Goal: Find specific page/section

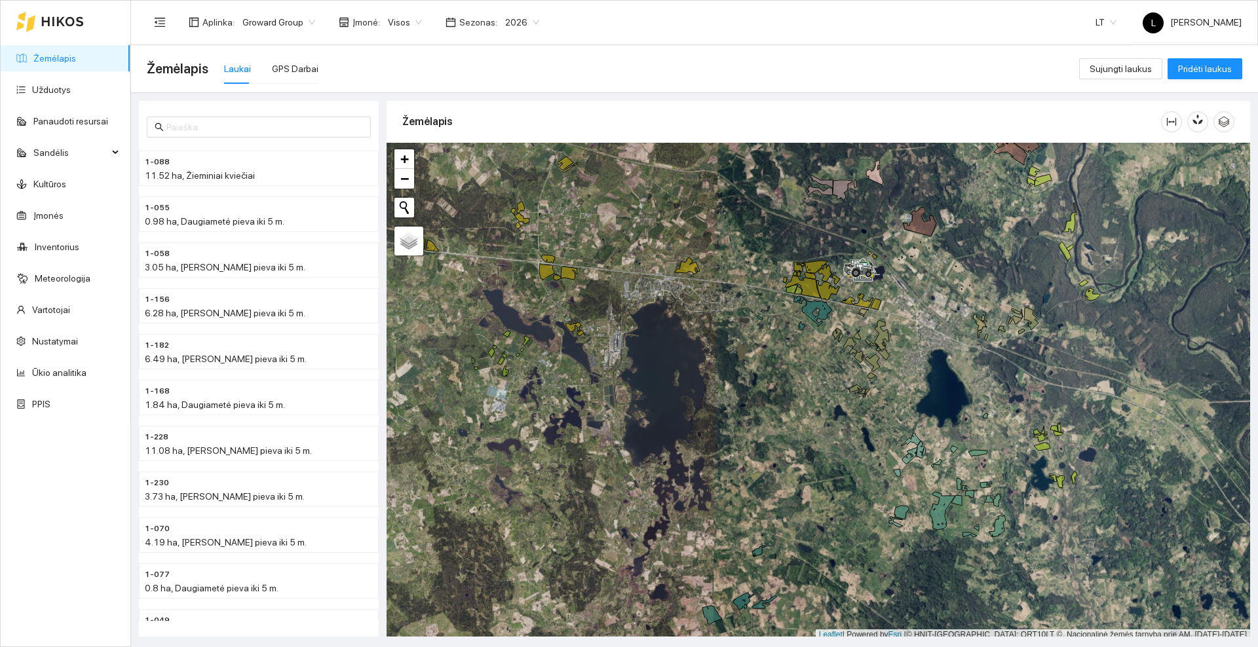
scroll to position [4, 0]
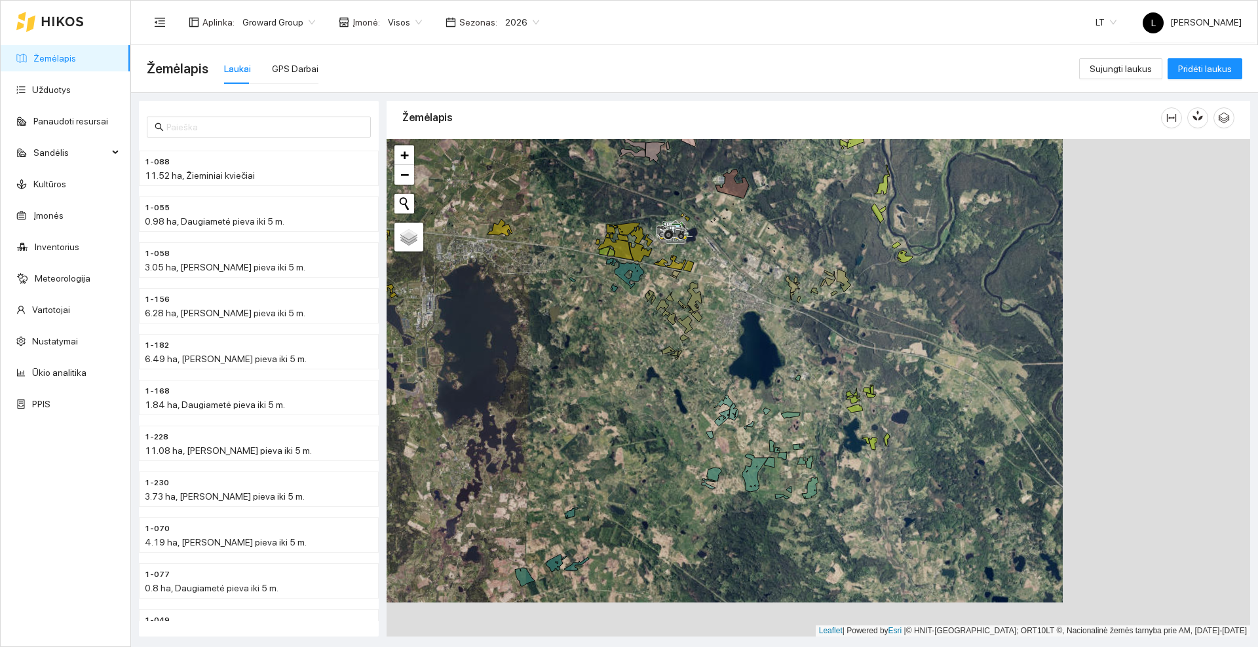
drag, startPoint x: 694, startPoint y: 368, endPoint x: 558, endPoint y: 354, distance: 136.3
click at [558, 354] on div at bounding box center [817, 388] width 863 height 498
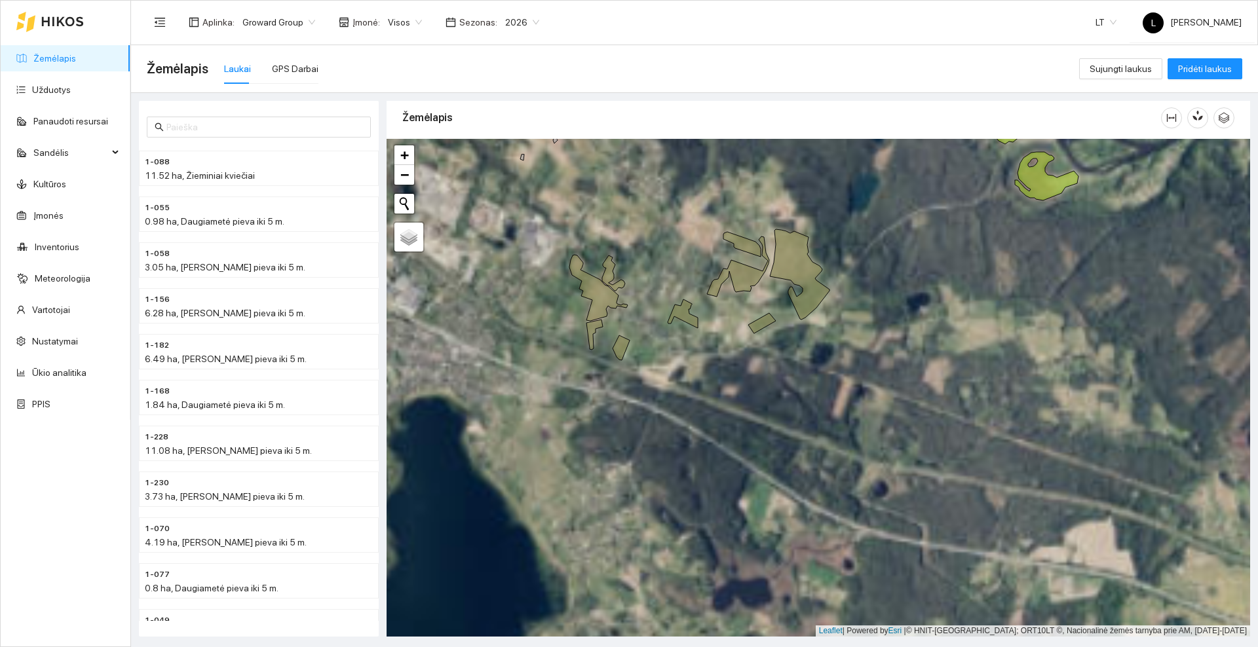
click at [798, 191] on div at bounding box center [817, 388] width 863 height 498
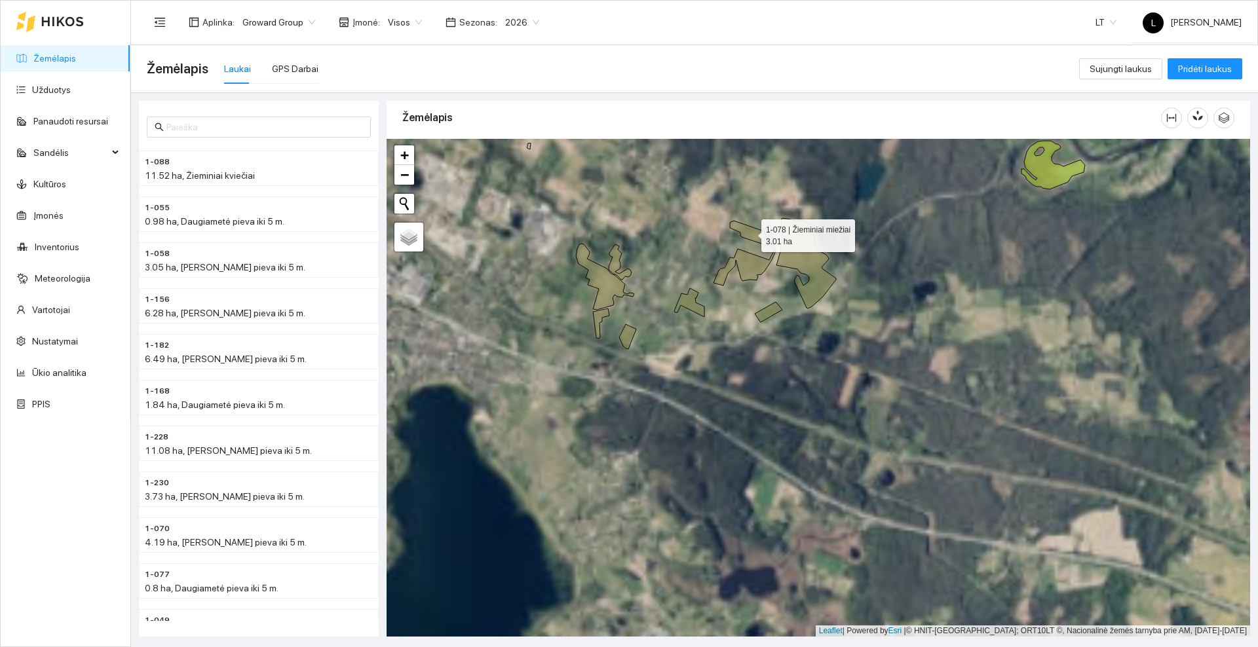
click at [756, 232] on icon at bounding box center [748, 233] width 37 height 25
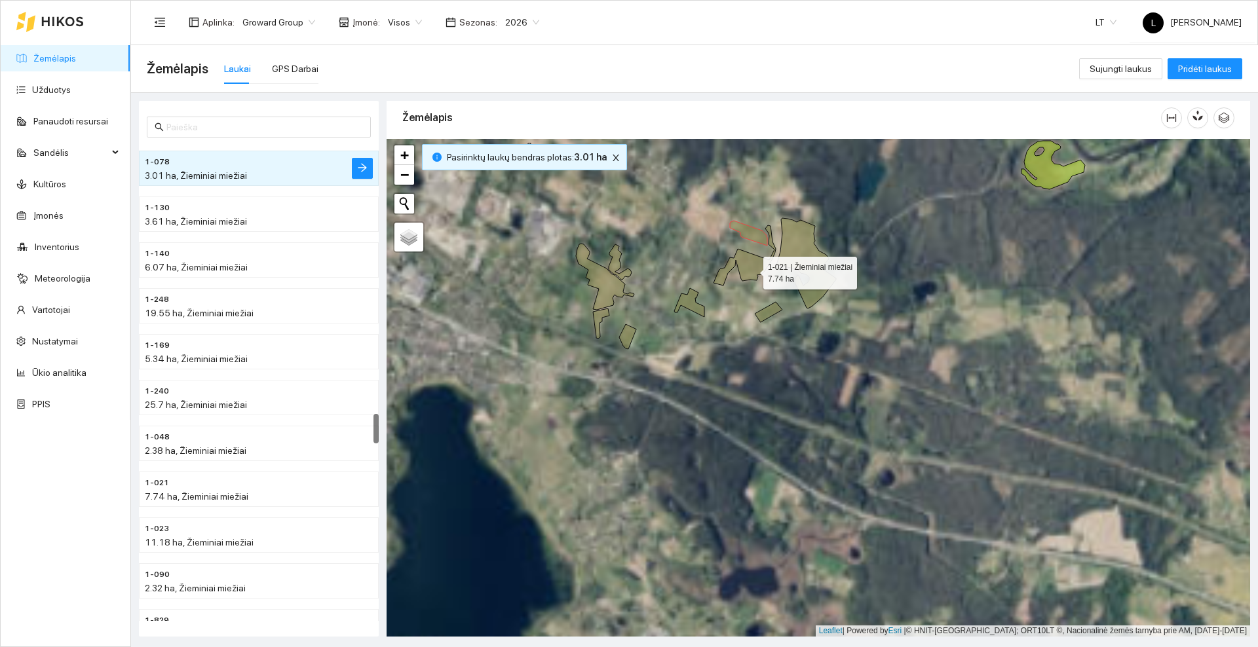
click at [751, 273] on icon at bounding box center [744, 255] width 62 height 60
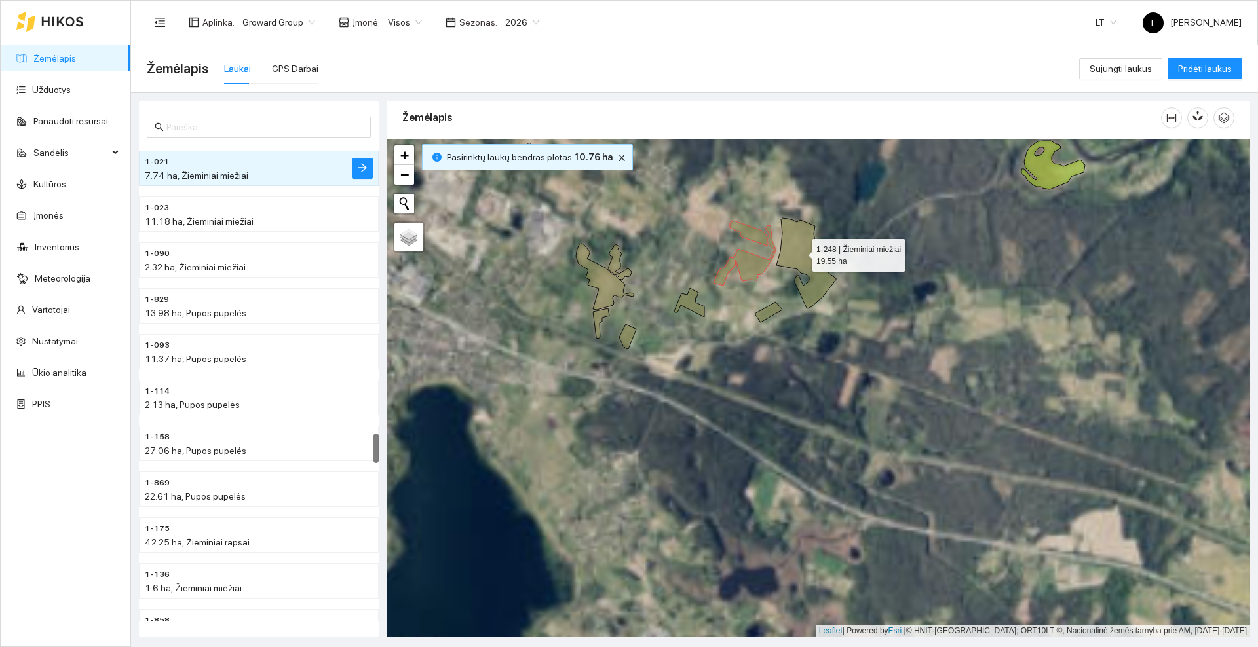
click at [800, 252] on icon at bounding box center [806, 263] width 60 height 90
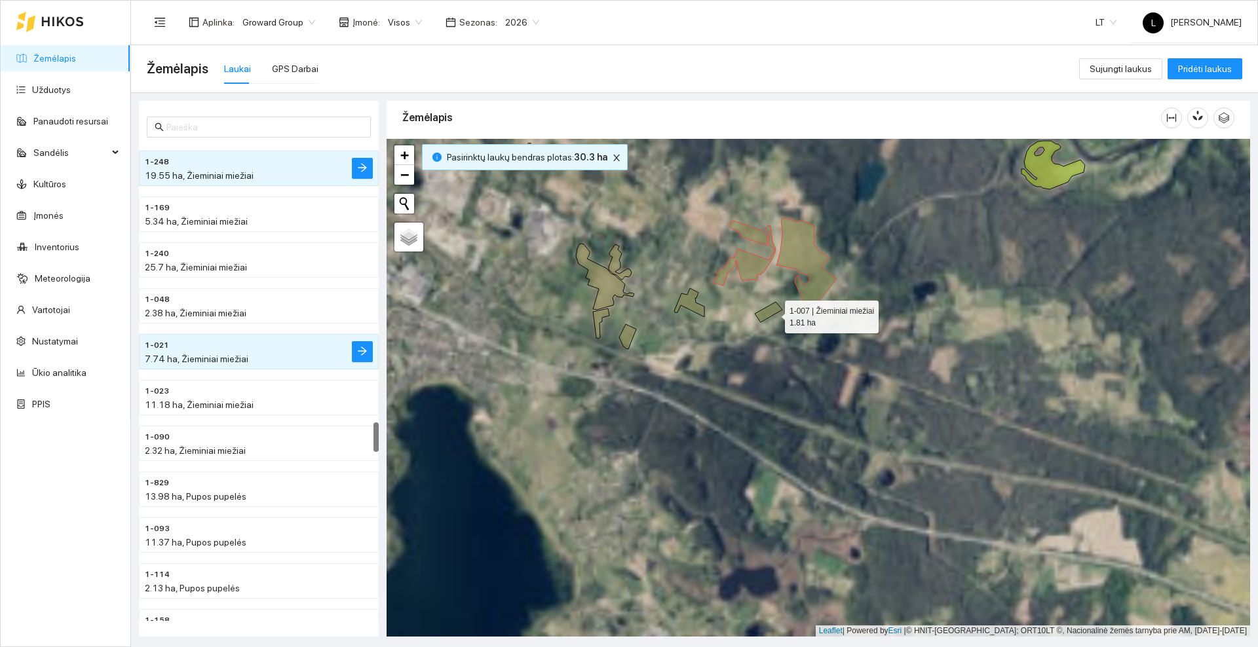
click at [773, 314] on icon at bounding box center [769, 312] width 28 height 20
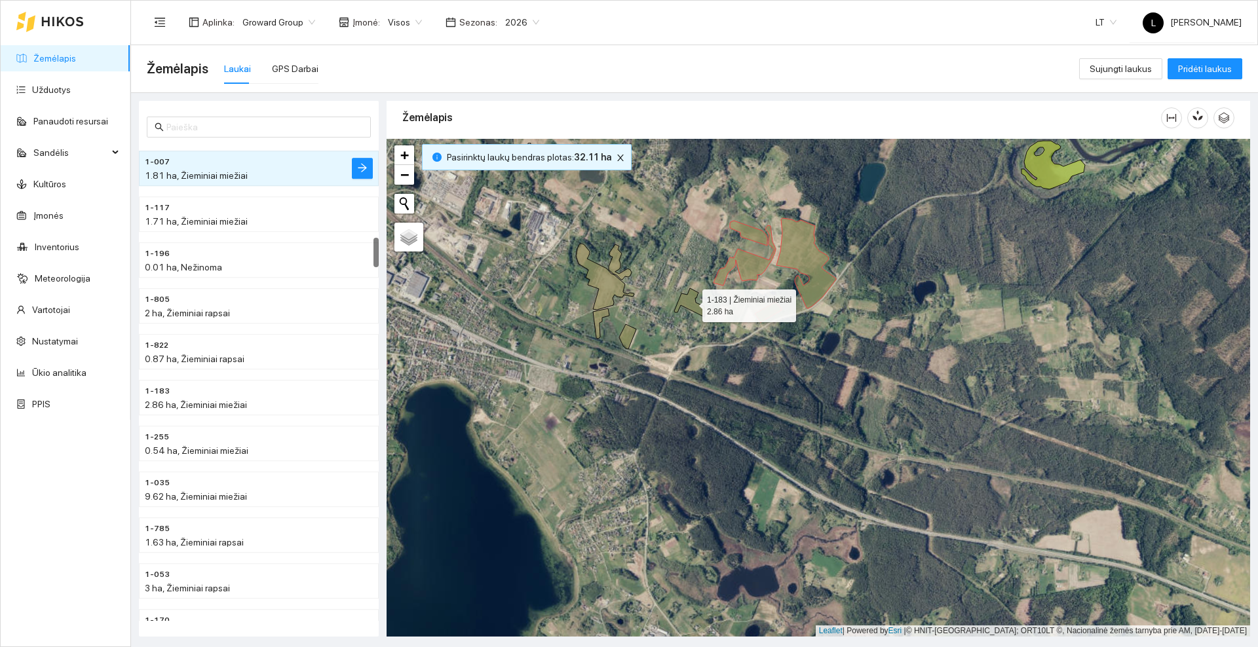
click at [694, 308] on icon at bounding box center [689, 302] width 30 height 29
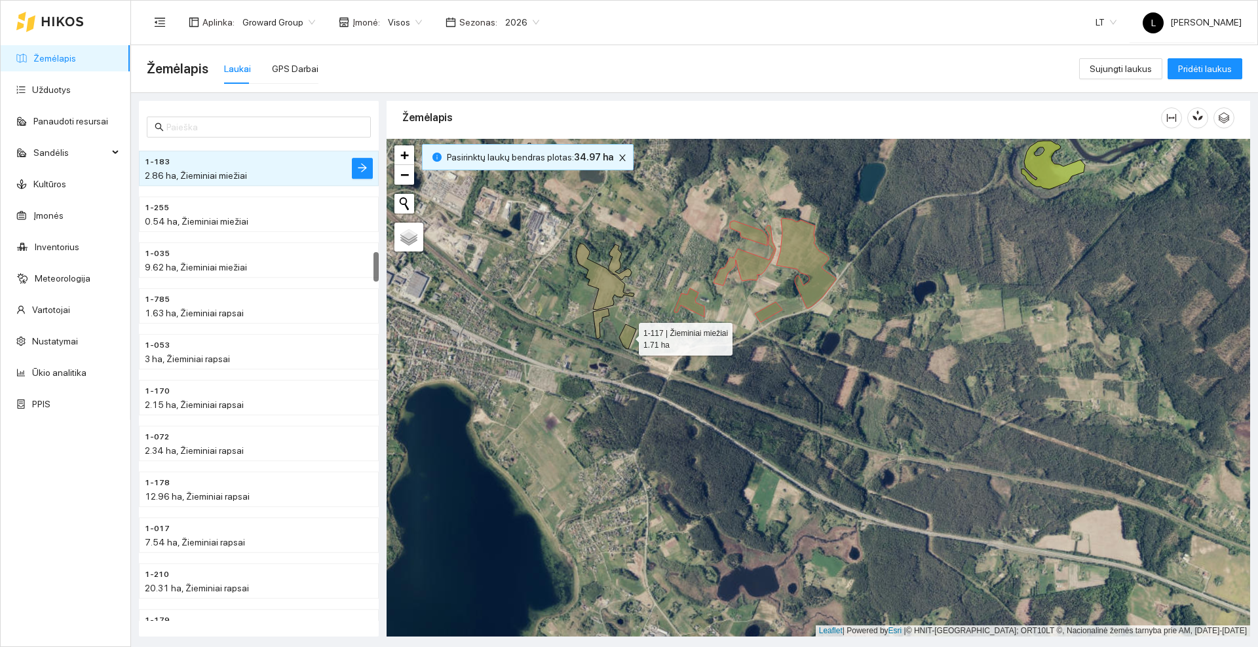
click at [630, 339] on icon at bounding box center [627, 336] width 17 height 25
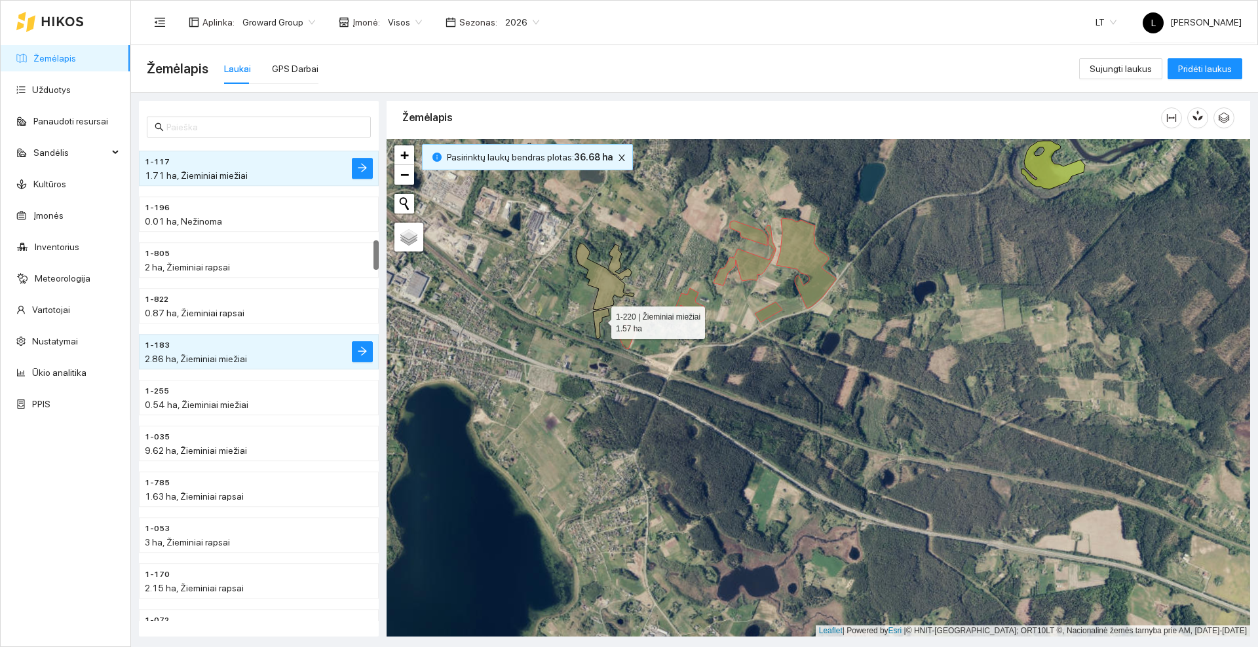
click at [599, 320] on icon at bounding box center [601, 324] width 16 height 30
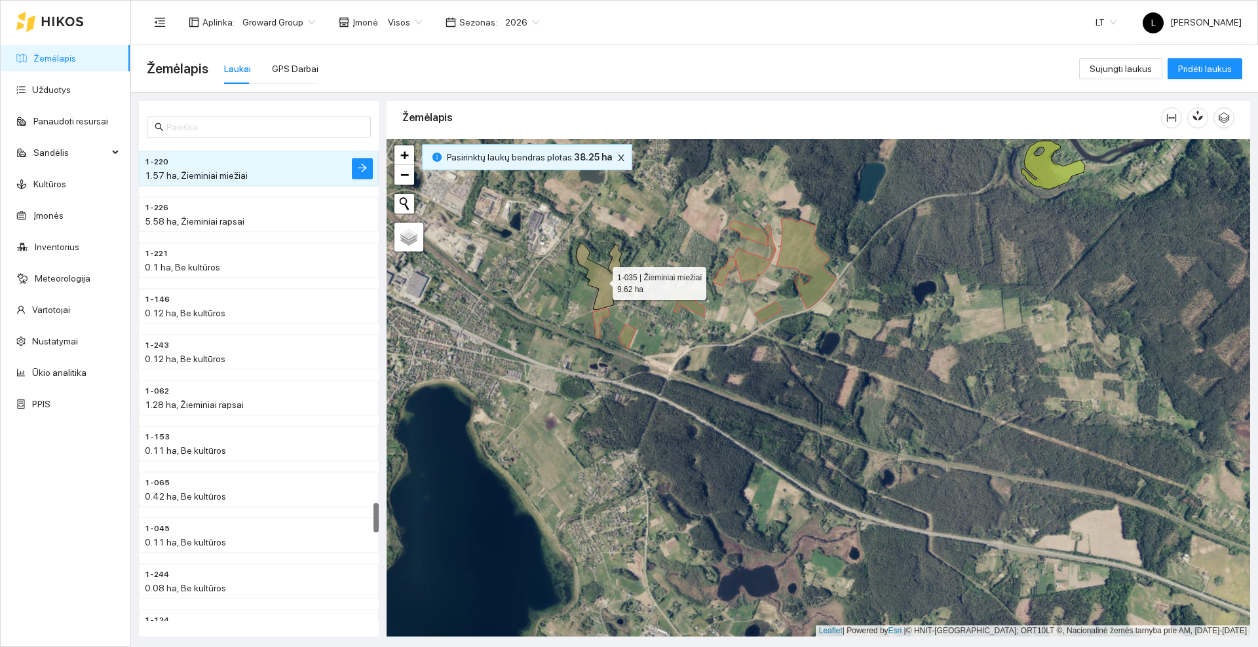
click at [601, 286] on icon at bounding box center [605, 277] width 58 height 66
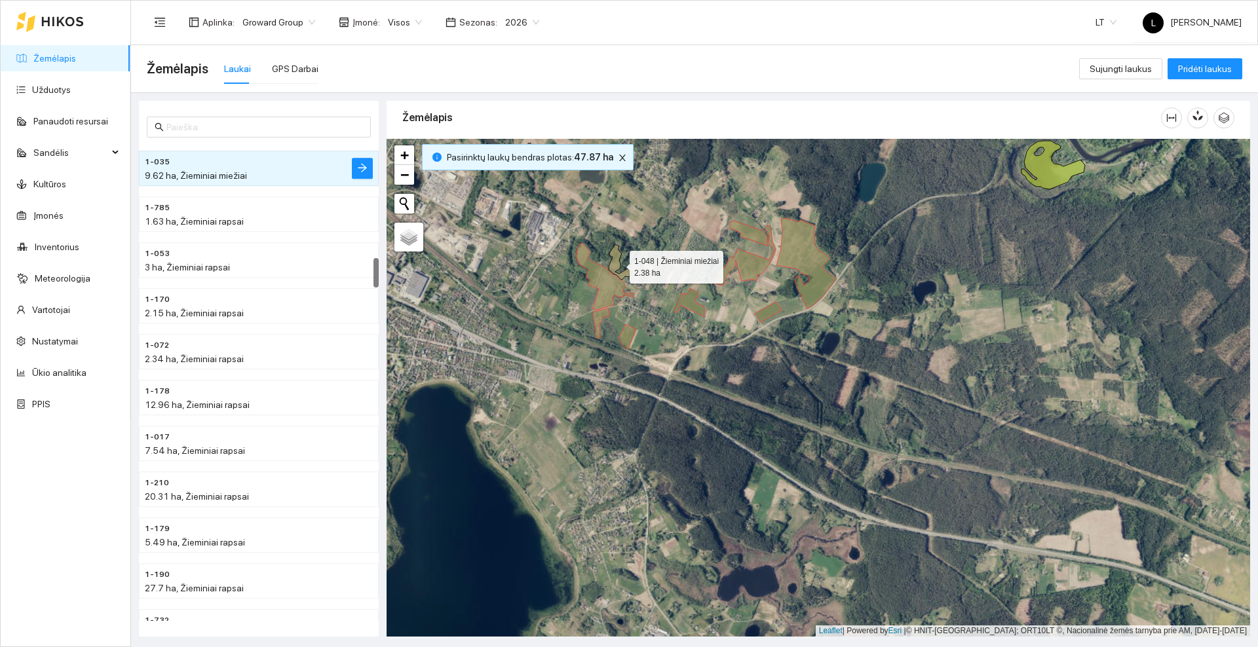
click at [614, 265] on icon at bounding box center [620, 261] width 23 height 35
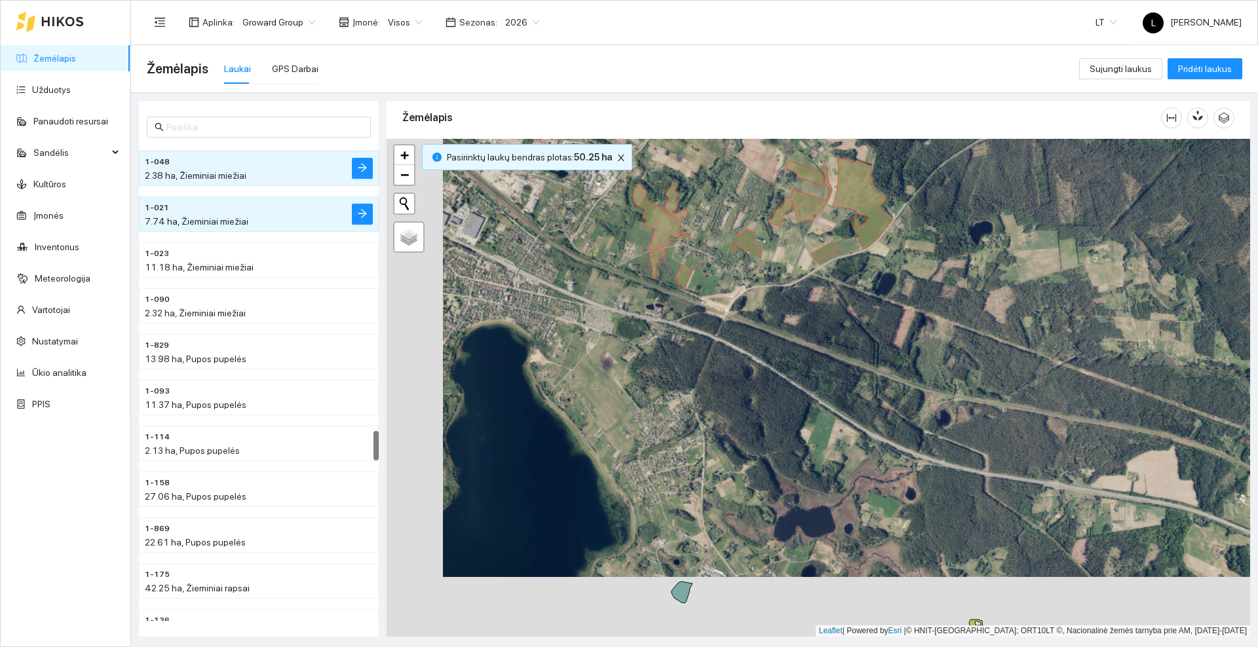
drag, startPoint x: 569, startPoint y: 386, endPoint x: 834, endPoint y: 226, distance: 309.7
click at [827, 228] on div at bounding box center [817, 388] width 863 height 498
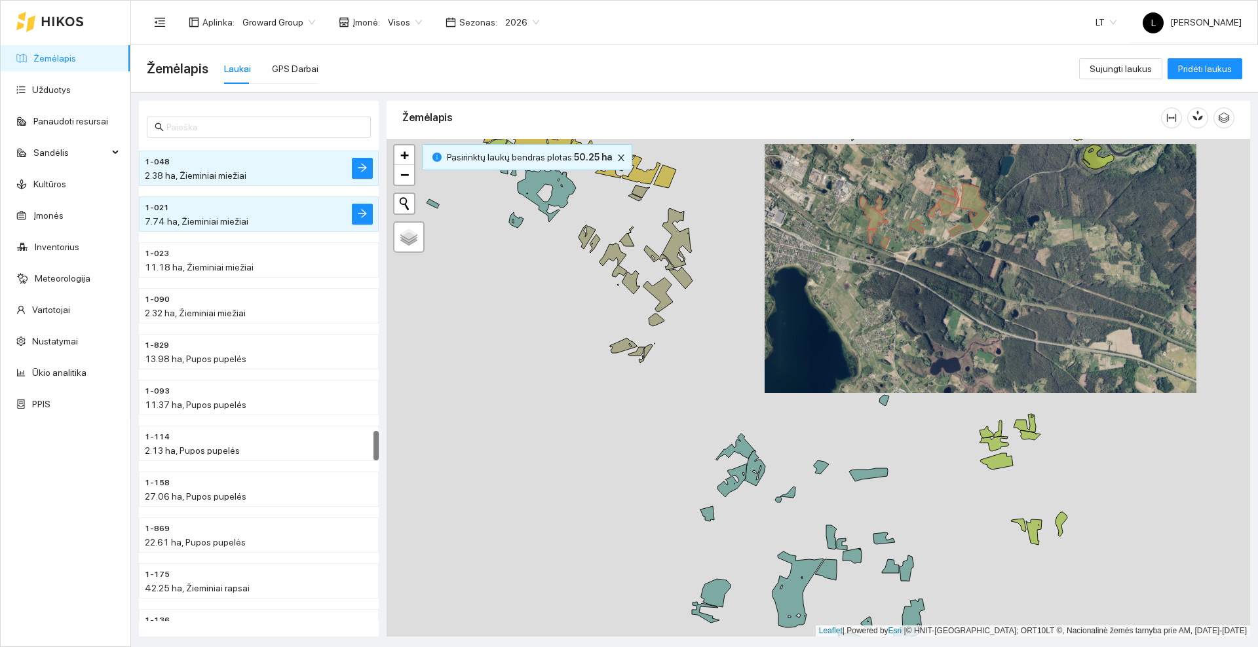
drag, startPoint x: 651, startPoint y: 330, endPoint x: 699, endPoint y: 380, distance: 69.0
click at [711, 389] on div at bounding box center [817, 388] width 863 height 498
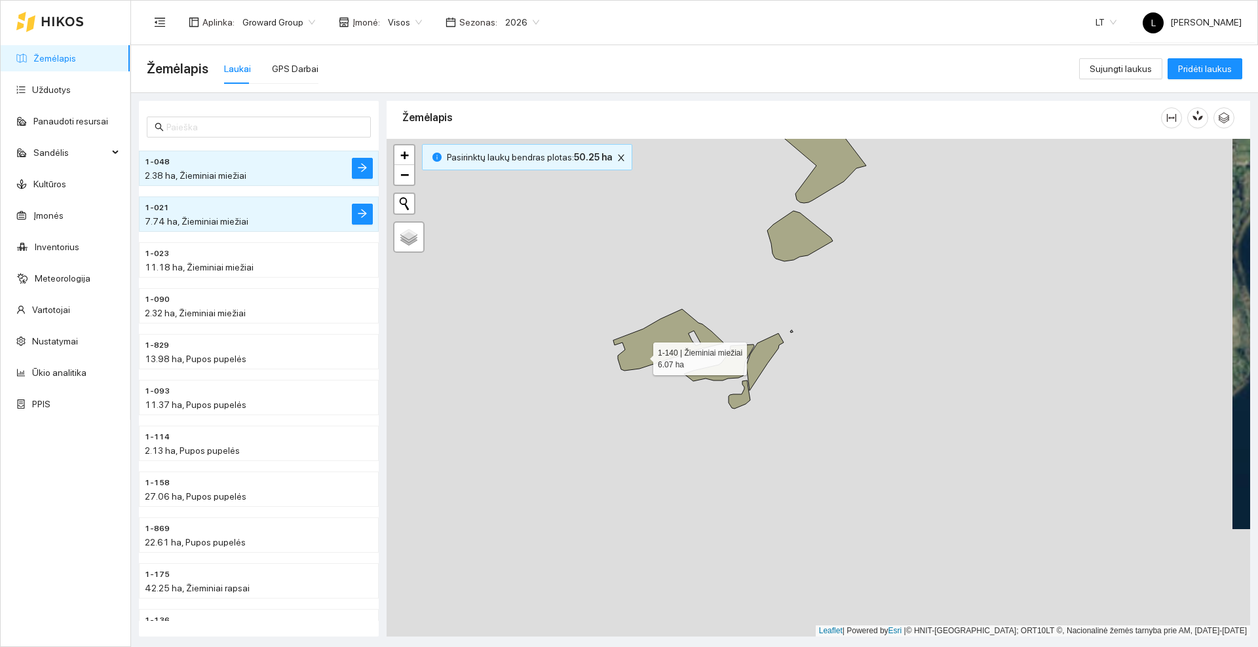
click at [641, 355] on icon at bounding box center [668, 340] width 111 height 62
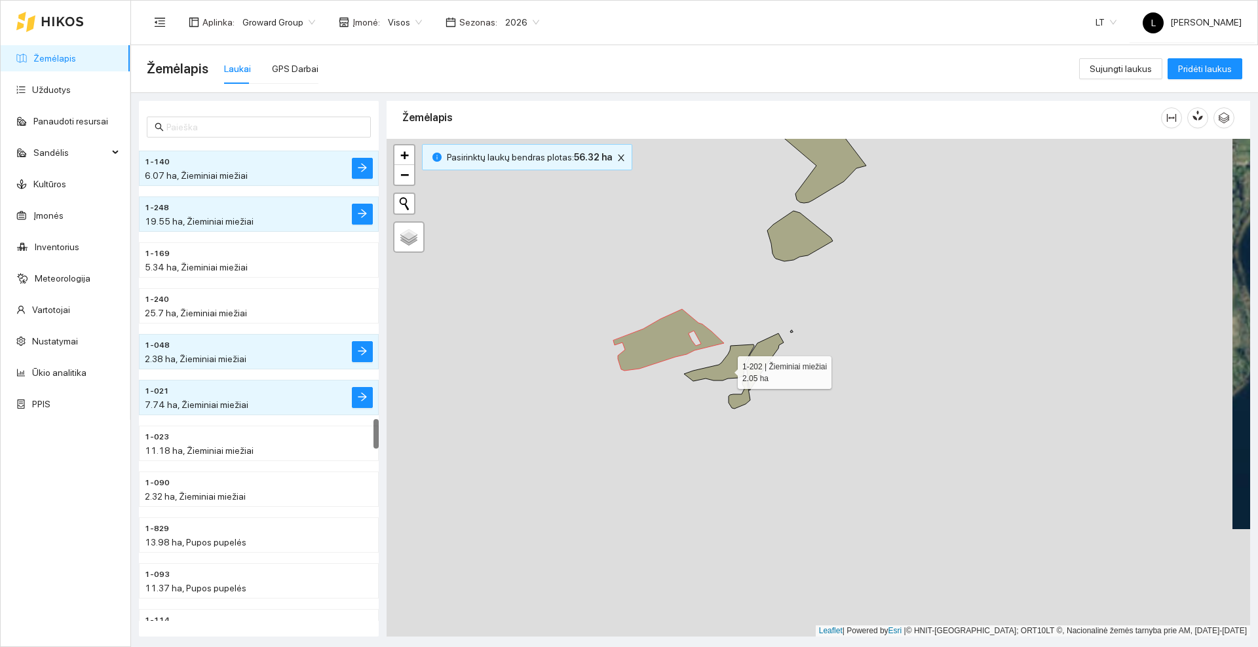
click at [726, 369] on icon at bounding box center [719, 363] width 70 height 37
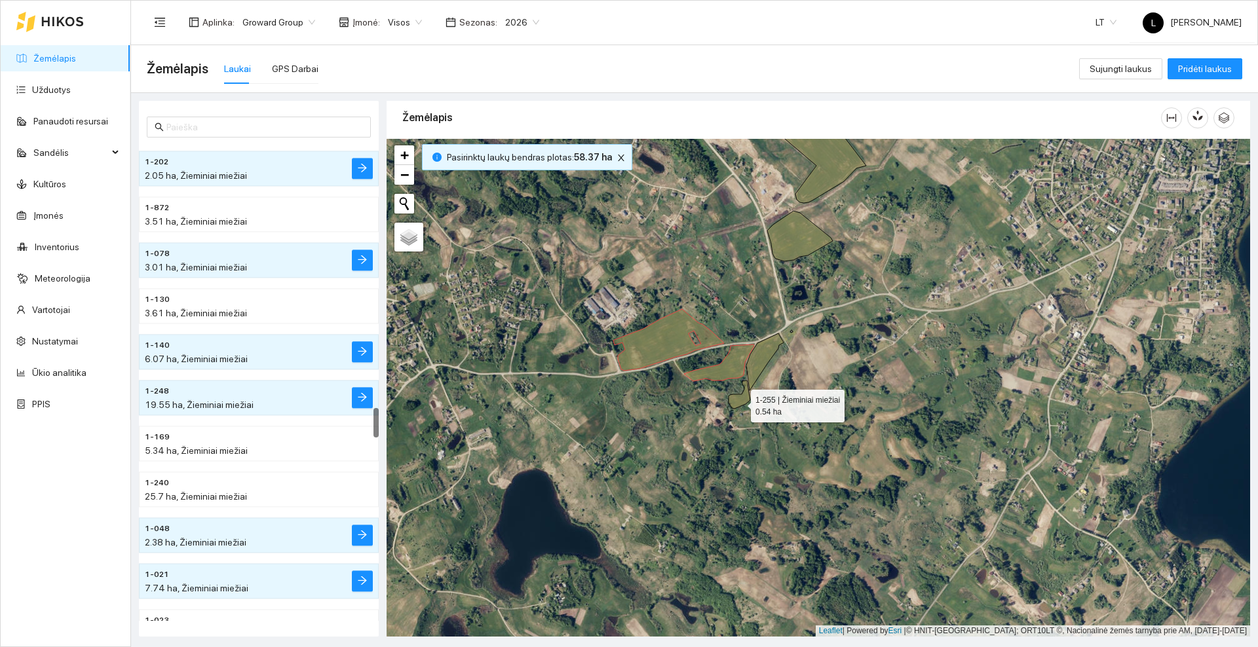
click at [739, 403] on icon at bounding box center [739, 395] width 22 height 28
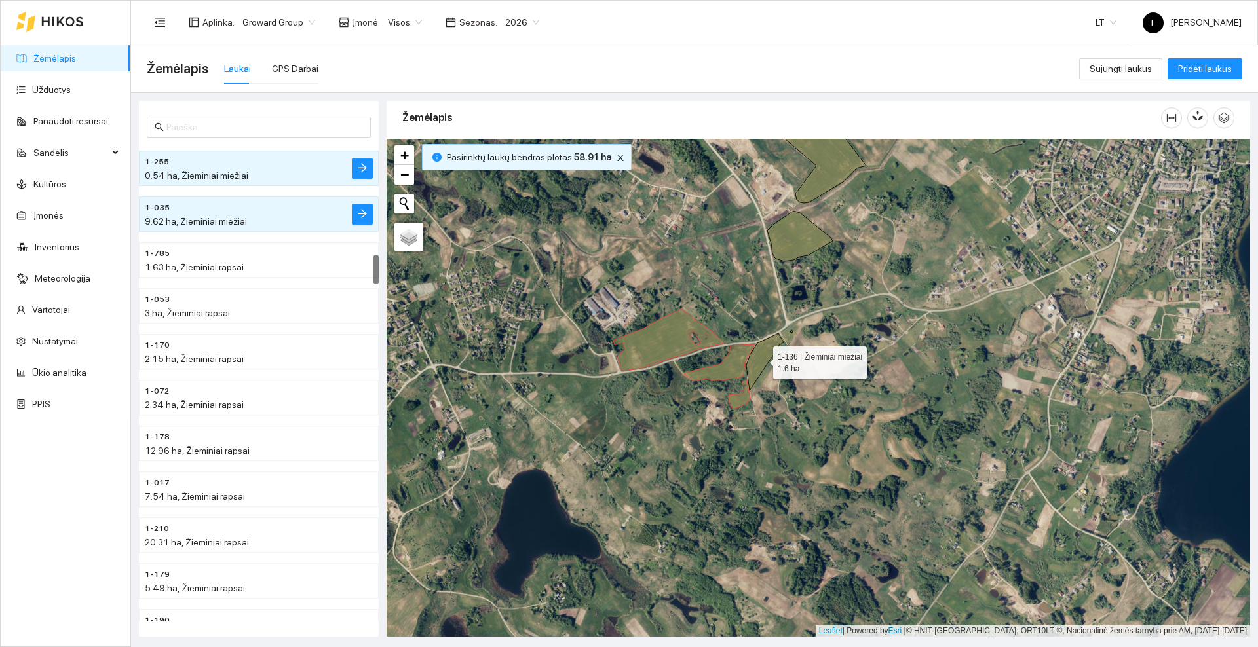
click at [761, 360] on icon at bounding box center [764, 361] width 37 height 57
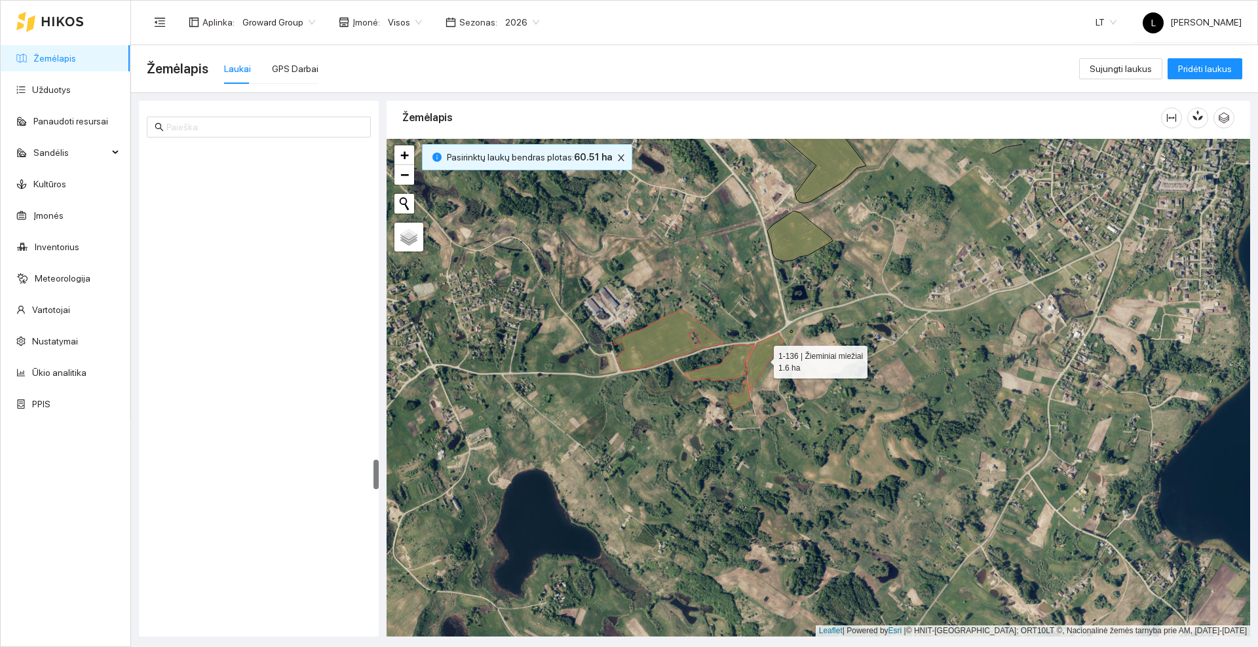
scroll to position [4990, 0]
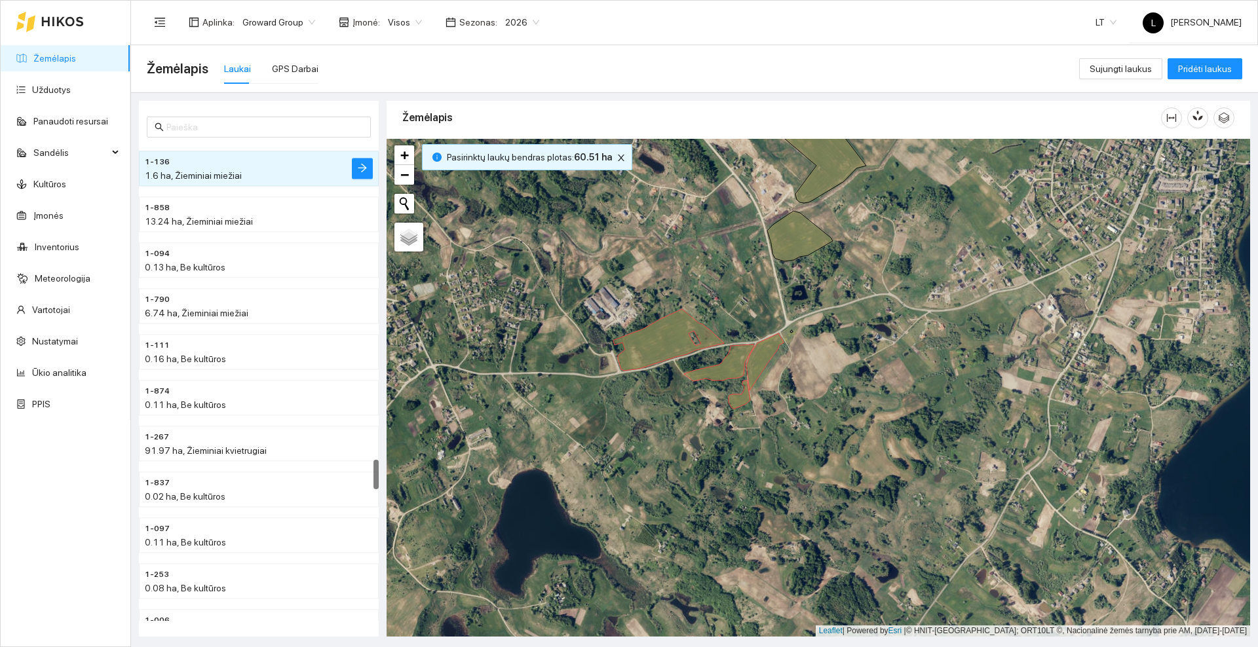
drag, startPoint x: 749, startPoint y: 274, endPoint x: 749, endPoint y: 367, distance: 93.7
click at [749, 367] on div at bounding box center [817, 388] width 863 height 498
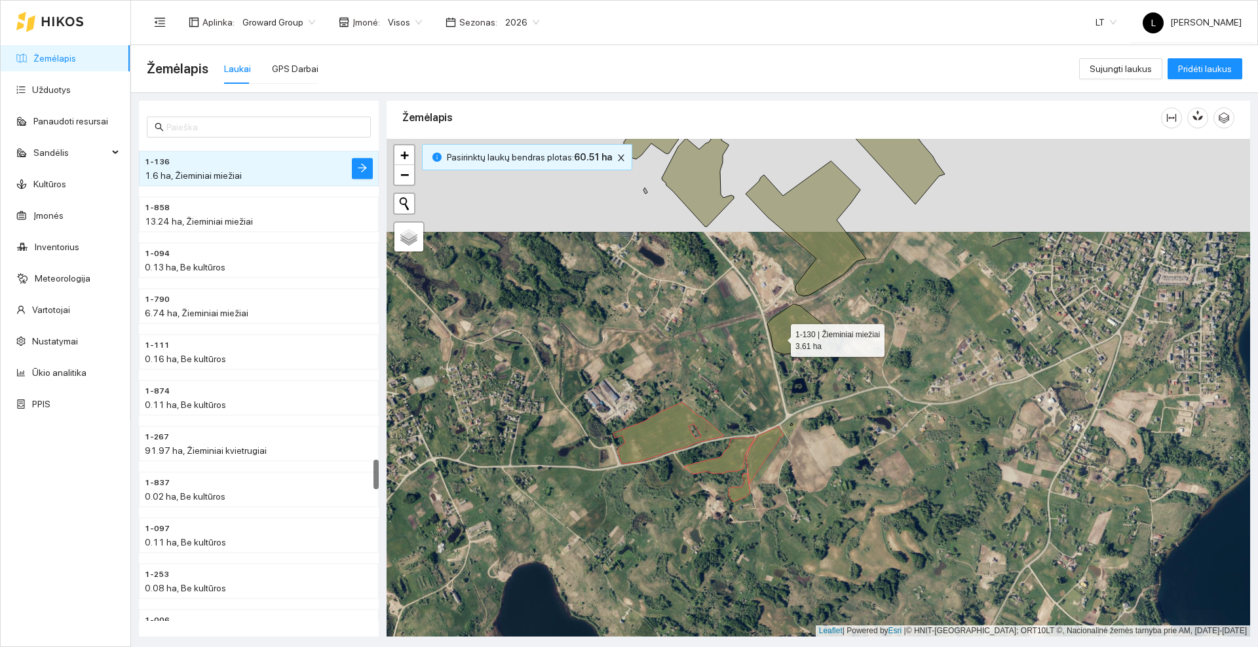
click at [780, 337] on icon at bounding box center [800, 329] width 66 height 50
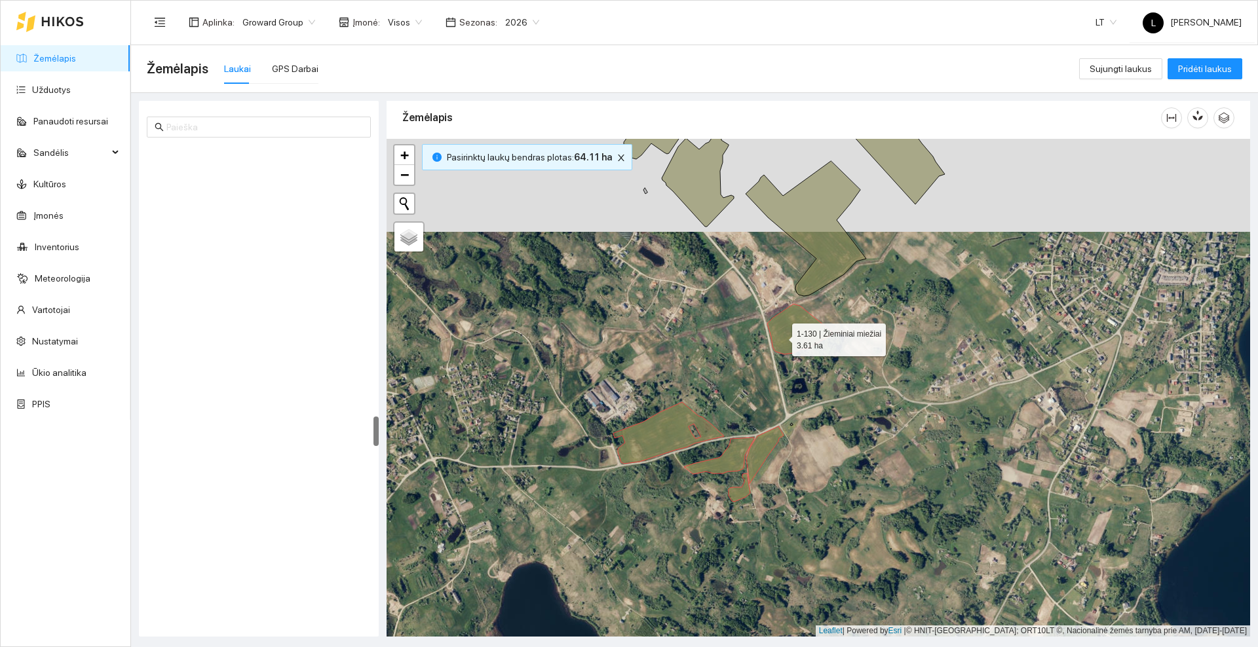
scroll to position [4302, 0]
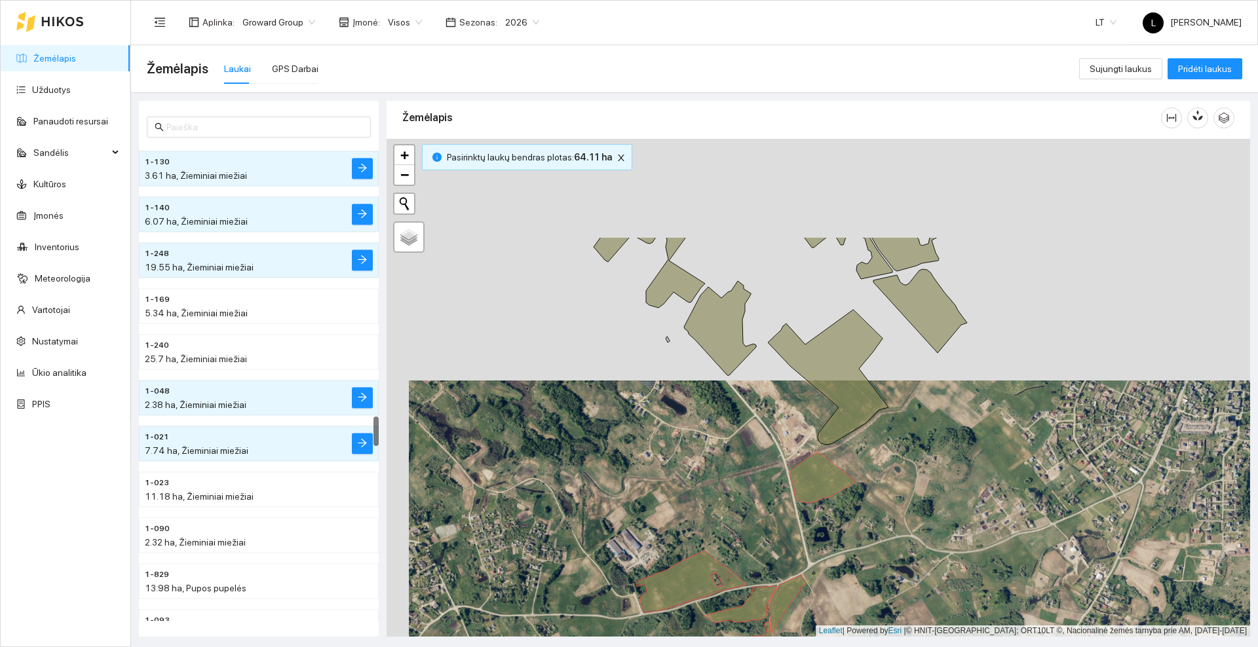
drag, startPoint x: 726, startPoint y: 249, endPoint x: 747, endPoint y: 399, distance: 151.5
click at [747, 399] on div at bounding box center [817, 388] width 863 height 498
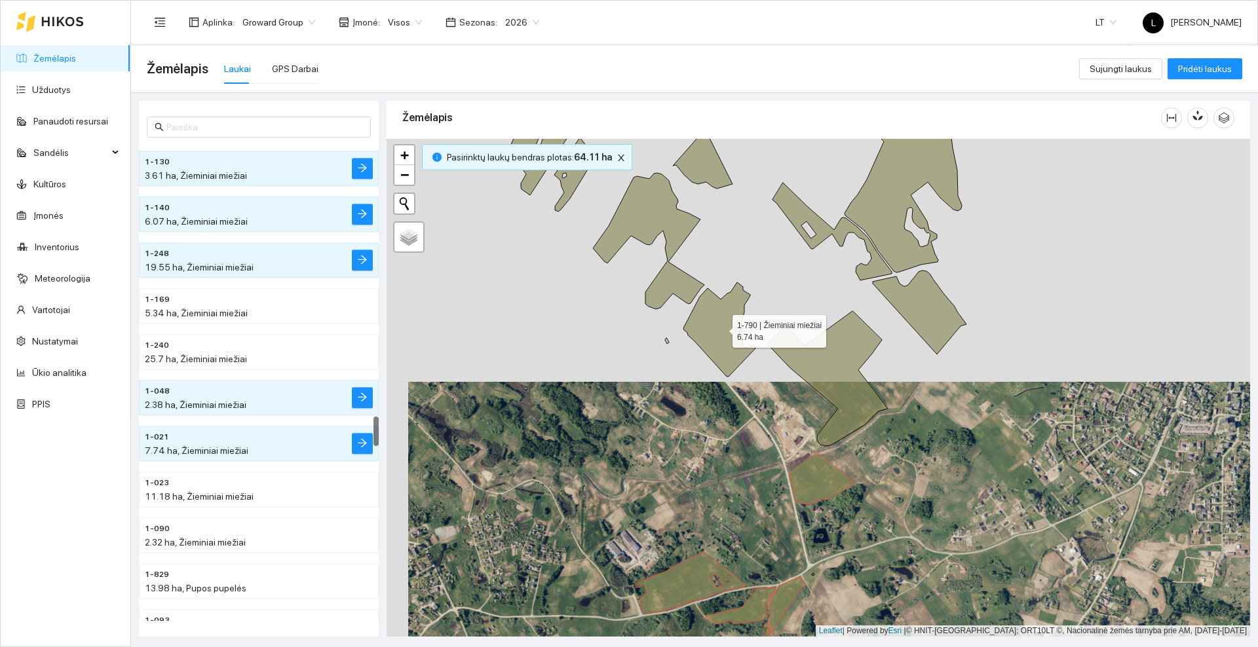
click at [724, 326] on icon at bounding box center [719, 329] width 72 height 94
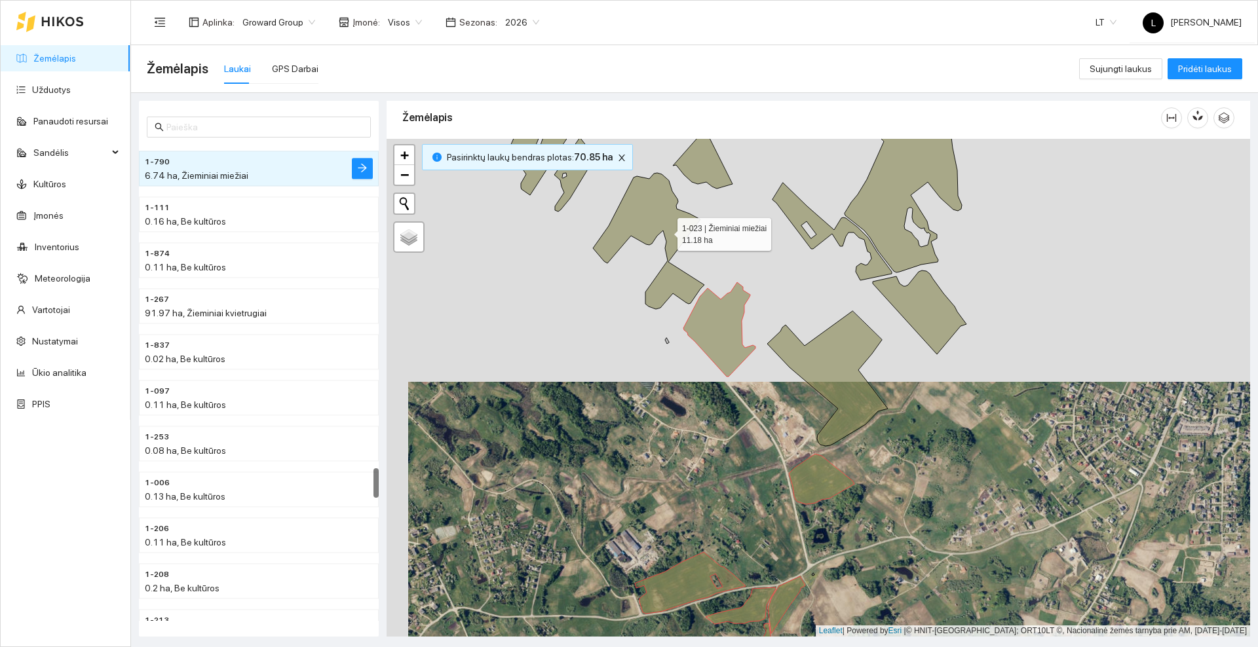
click at [665, 231] on icon at bounding box center [648, 241] width 111 height 136
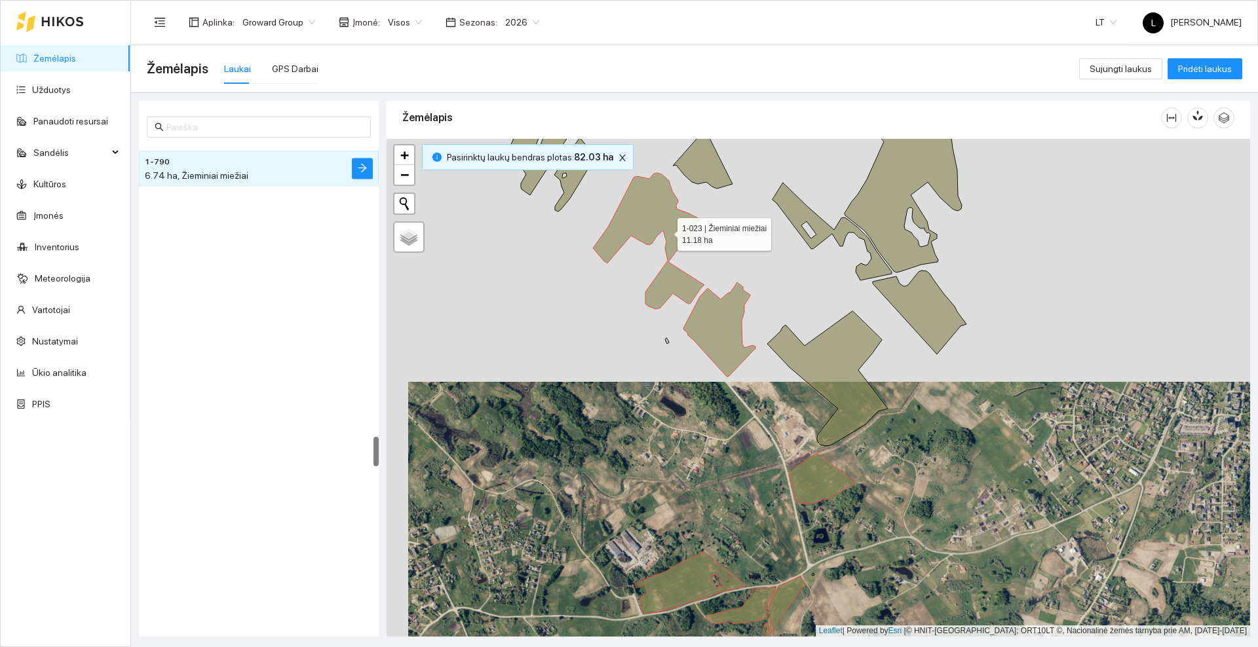
scroll to position [4623, 0]
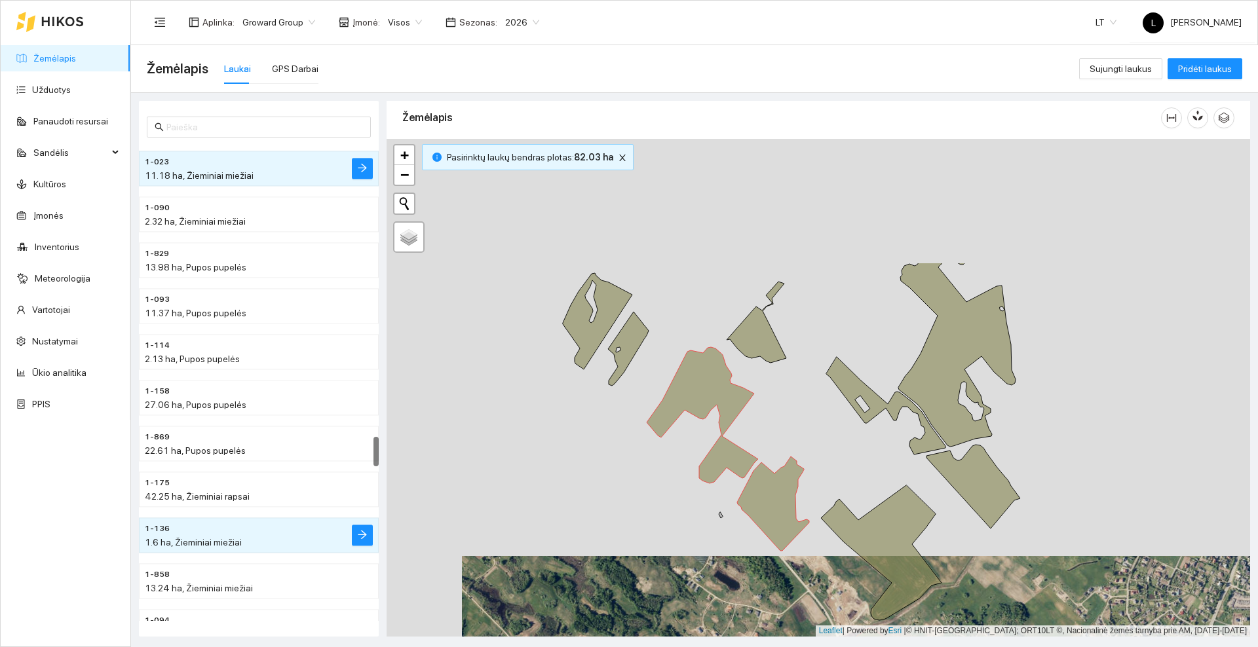
drag, startPoint x: 643, startPoint y: 437, endPoint x: 652, endPoint y: 459, distance: 23.5
click at [652, 459] on div at bounding box center [817, 388] width 863 height 498
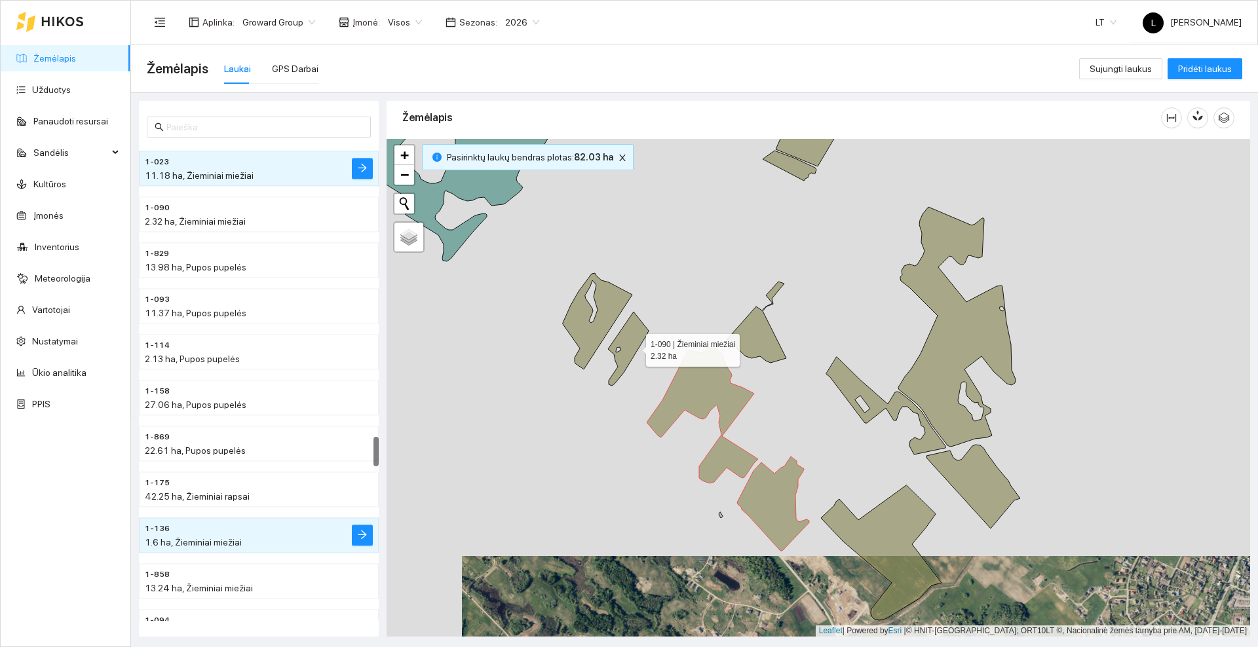
click at [633, 345] on icon at bounding box center [628, 349] width 41 height 74
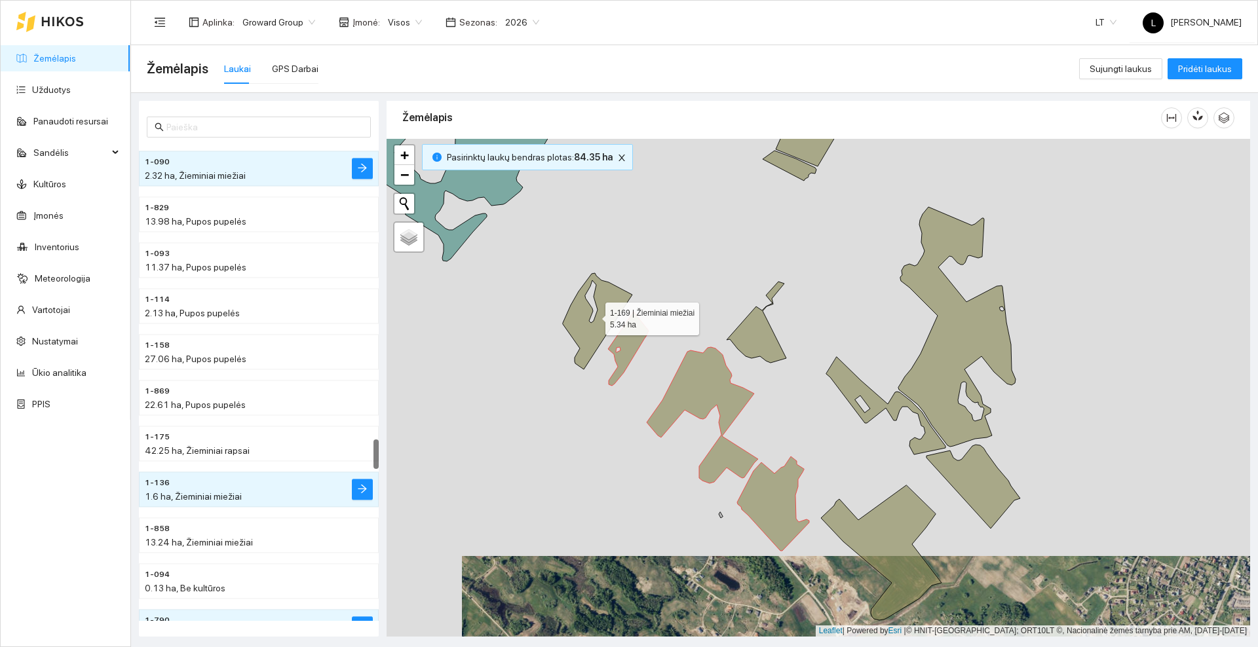
click at [593, 335] on icon at bounding box center [597, 321] width 69 height 96
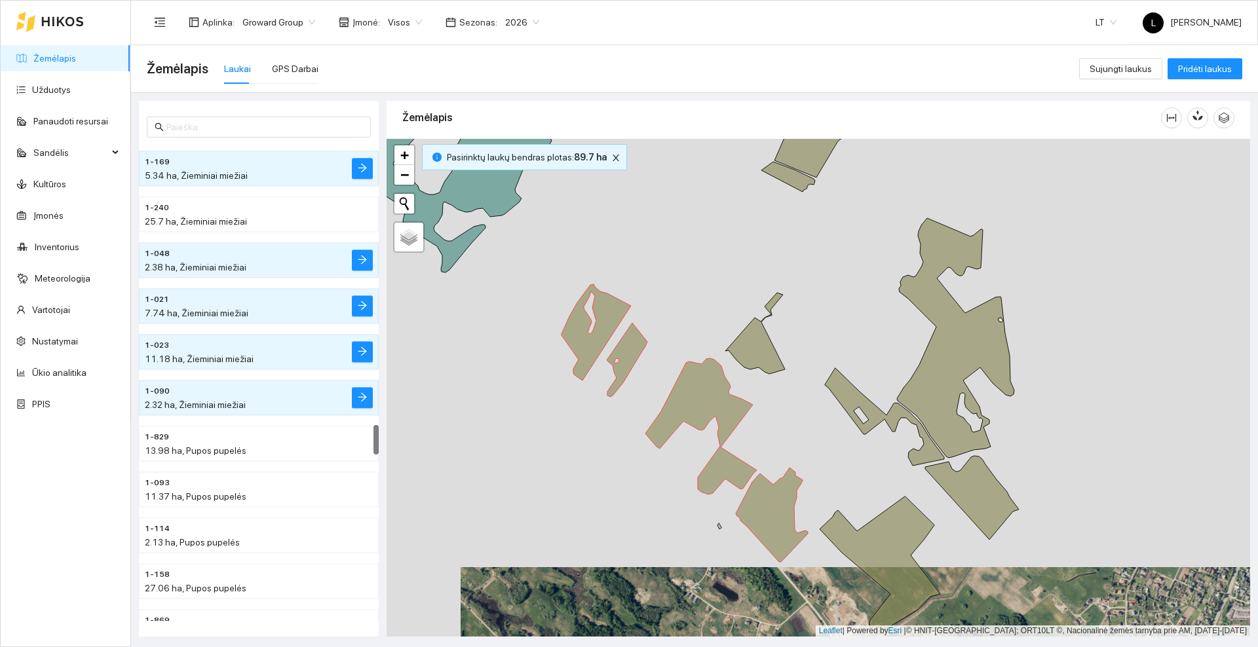
drag, startPoint x: 730, startPoint y: 242, endPoint x: 717, endPoint y: 302, distance: 61.5
click at [717, 302] on div at bounding box center [817, 388] width 863 height 498
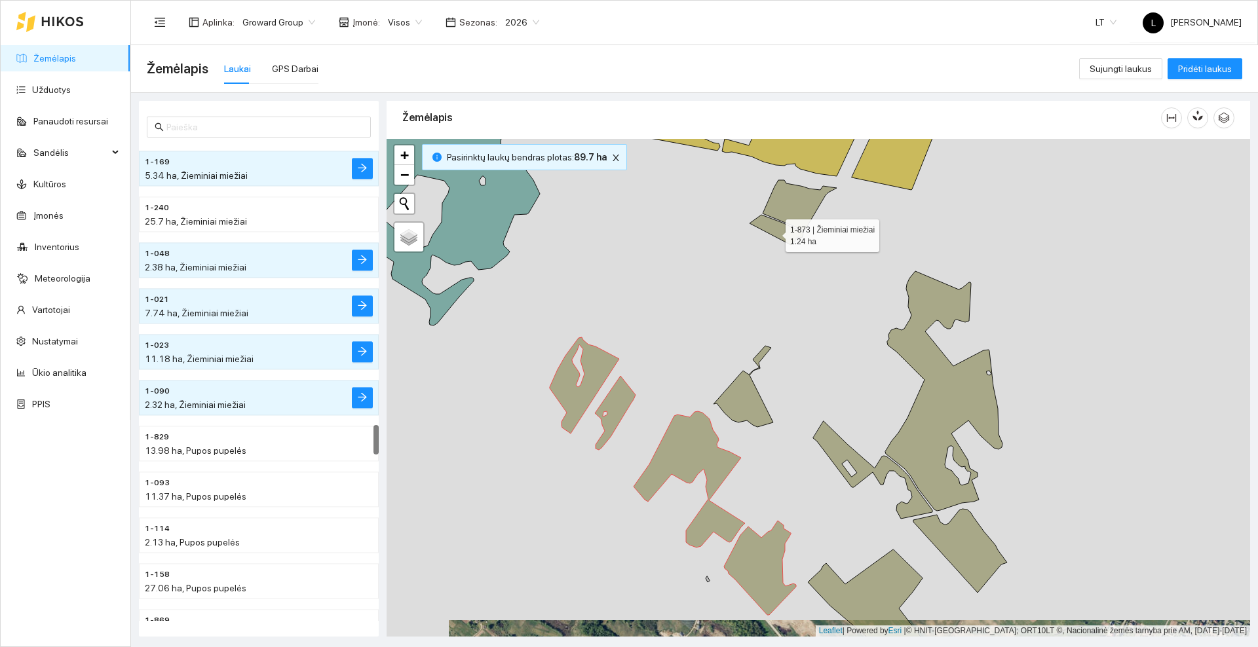
click at [774, 233] on icon at bounding box center [776, 230] width 54 height 30
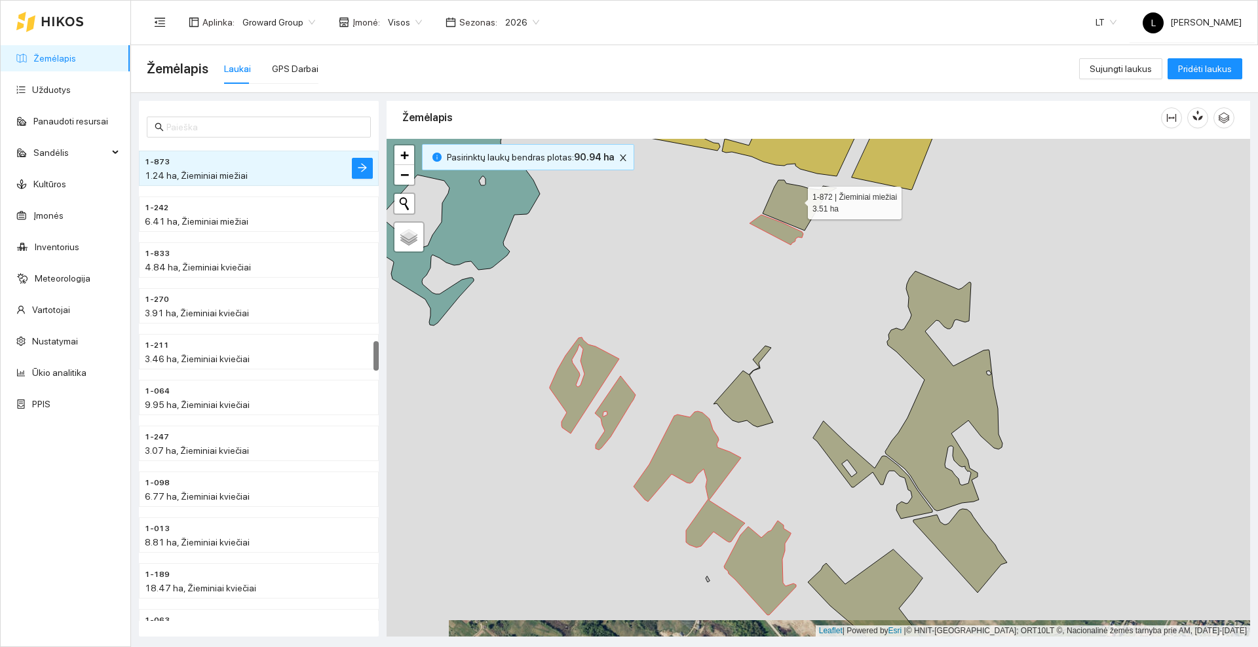
click at [796, 200] on icon at bounding box center [799, 205] width 74 height 50
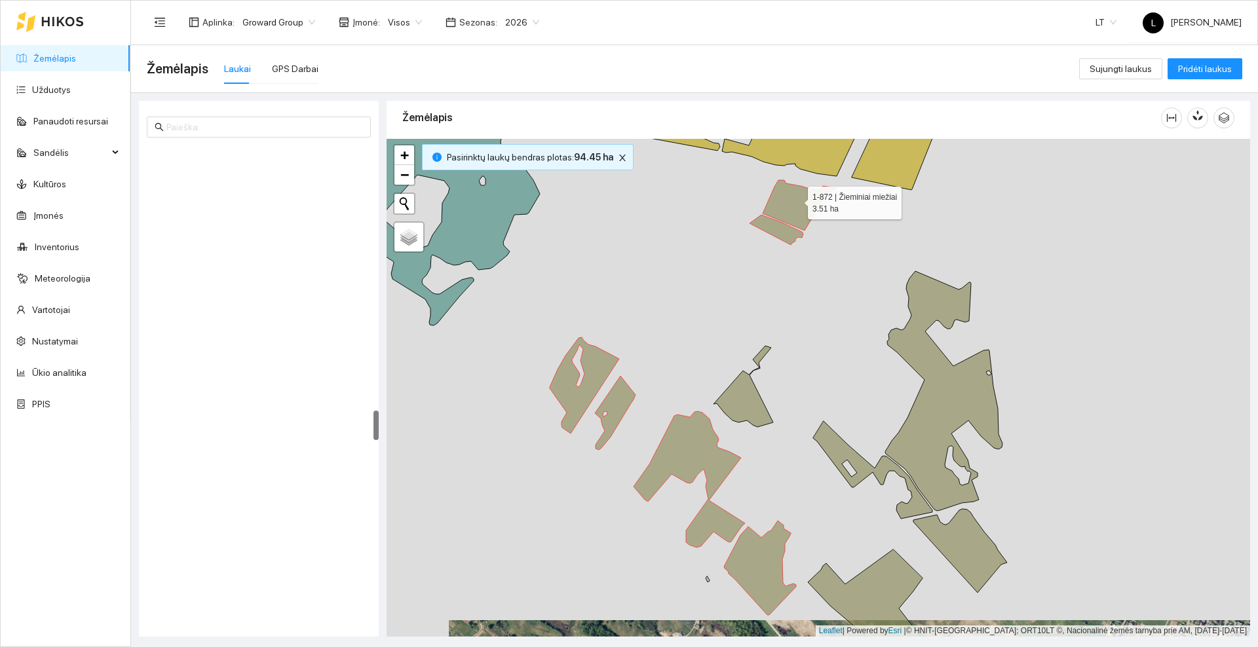
scroll to position [4212, 0]
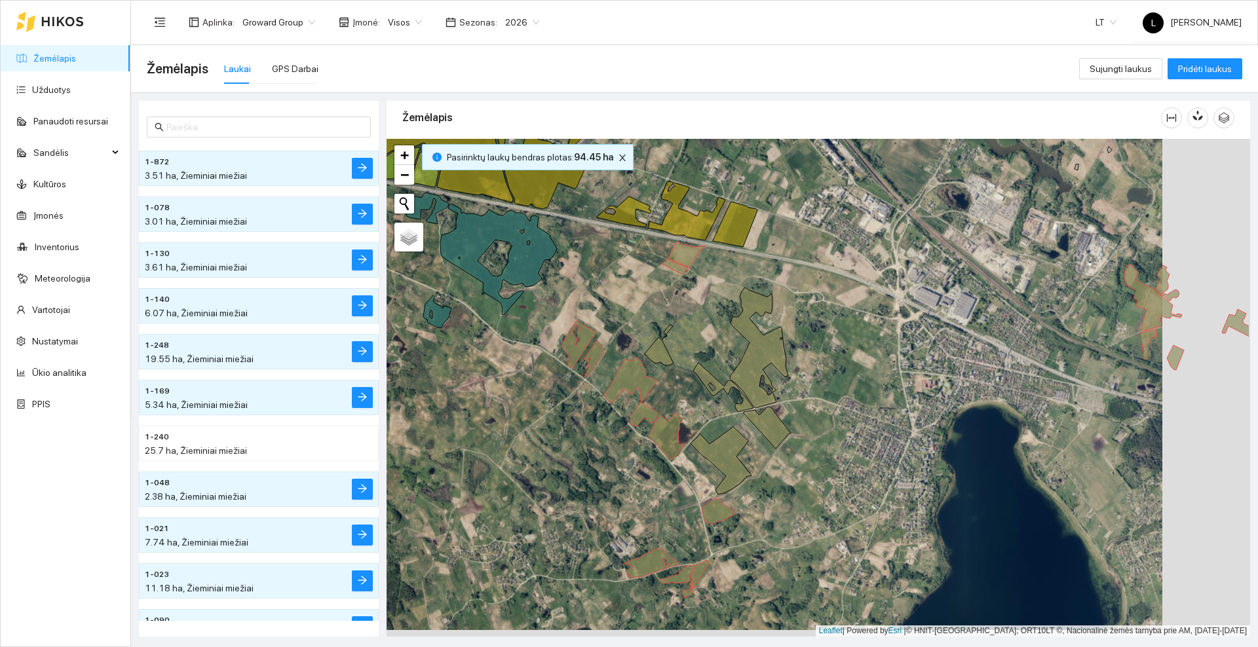
drag, startPoint x: 904, startPoint y: 479, endPoint x: 766, endPoint y: 460, distance: 138.8
click at [766, 460] on div at bounding box center [817, 388] width 863 height 498
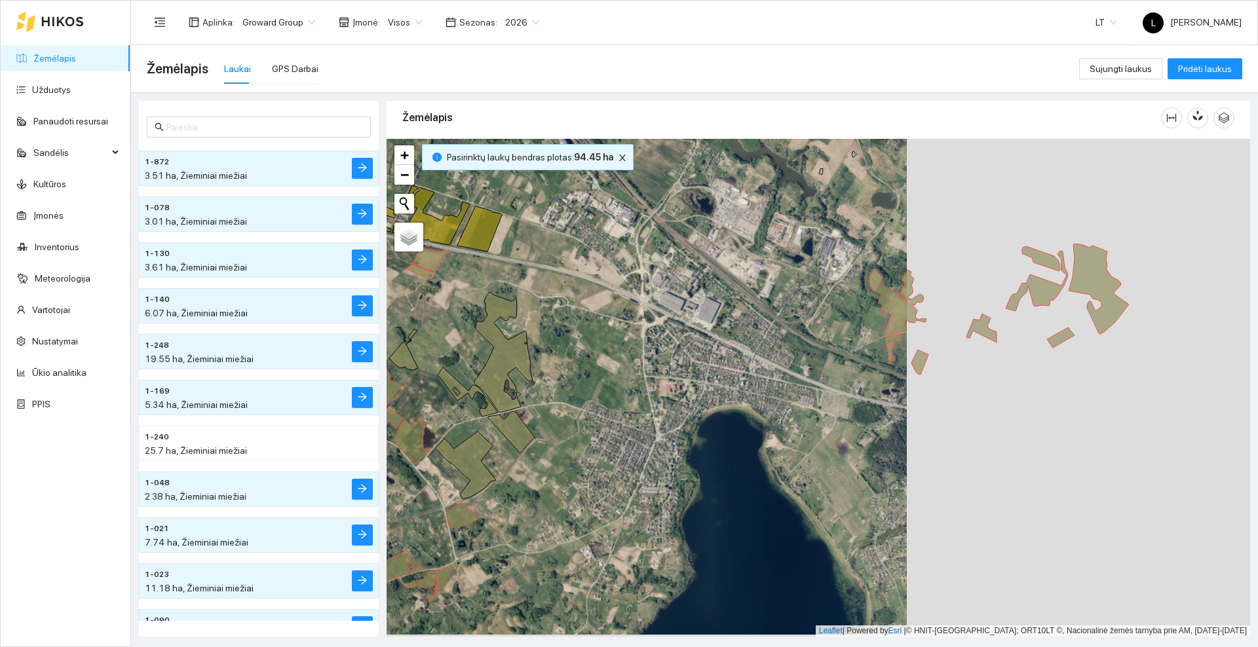
drag, startPoint x: 871, startPoint y: 370, endPoint x: 749, endPoint y: 387, distance: 122.4
click at [749, 387] on div at bounding box center [817, 388] width 863 height 498
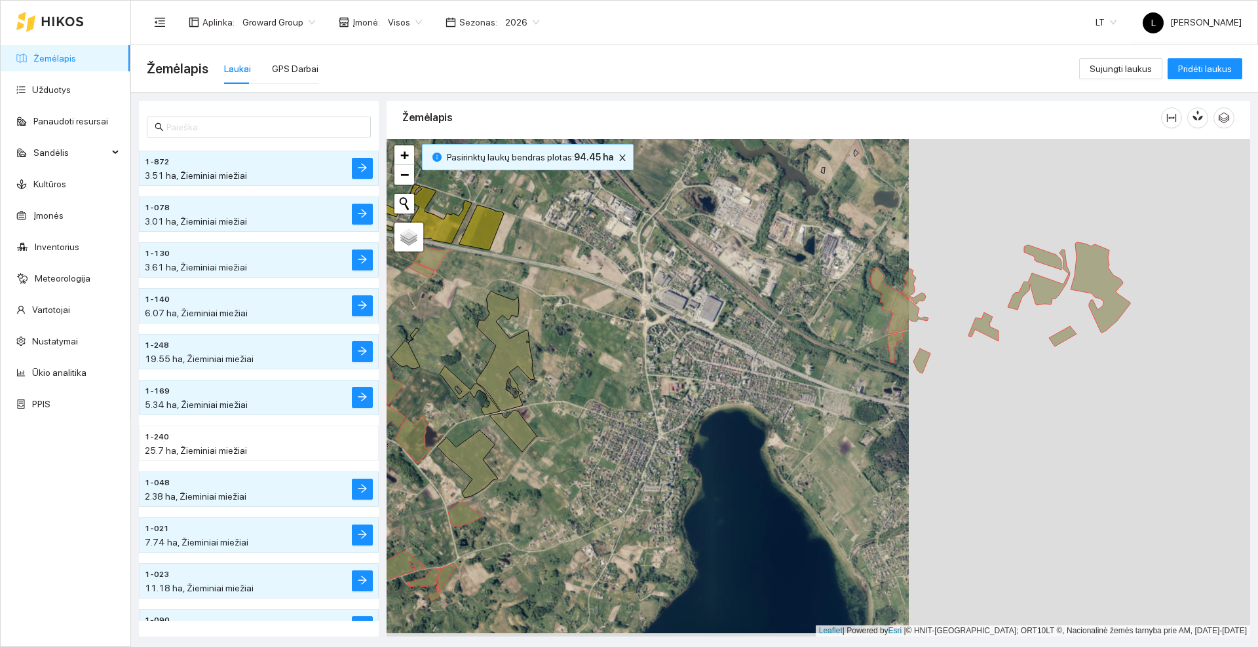
drag, startPoint x: 665, startPoint y: 384, endPoint x: 821, endPoint y: 345, distance: 161.6
click at [821, 345] on div at bounding box center [817, 388] width 863 height 498
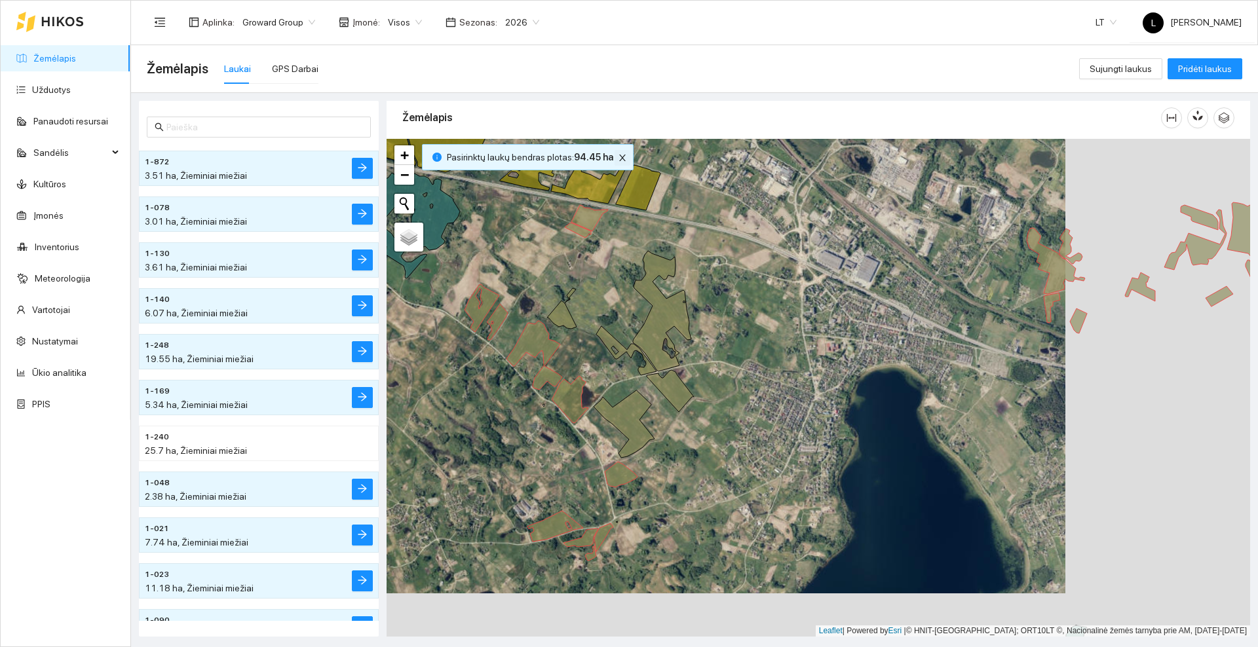
click at [618, 158] on icon "close" at bounding box center [622, 157] width 9 height 9
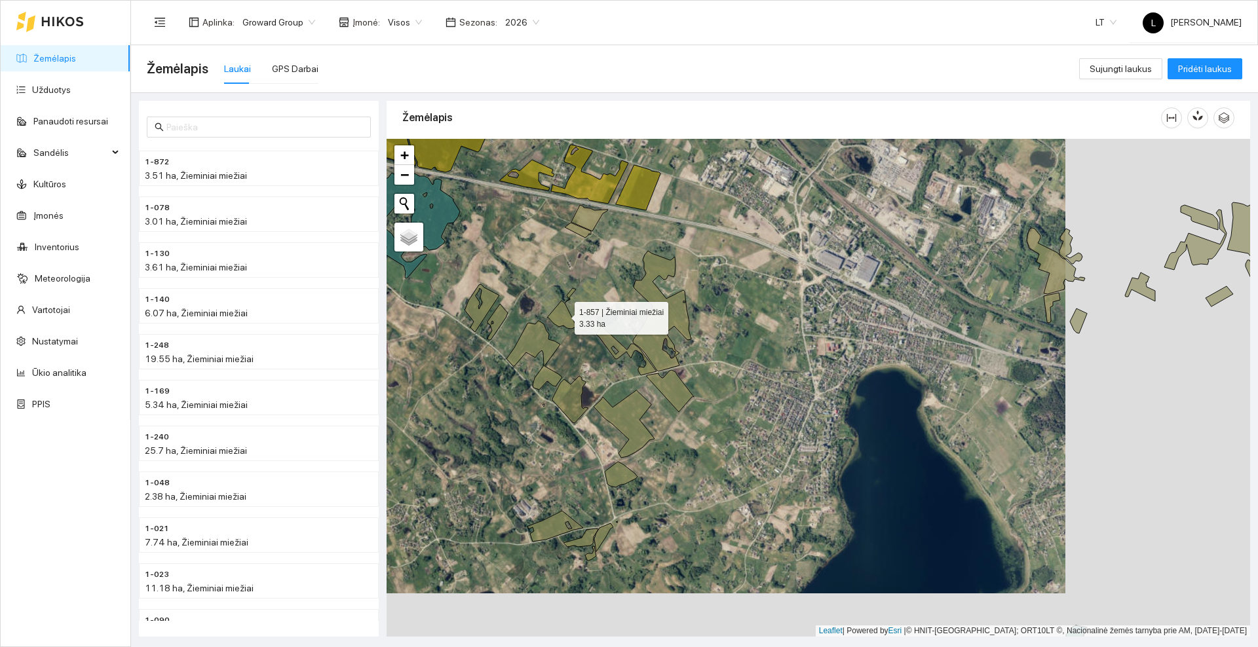
click at [559, 321] on icon at bounding box center [561, 308] width 29 height 41
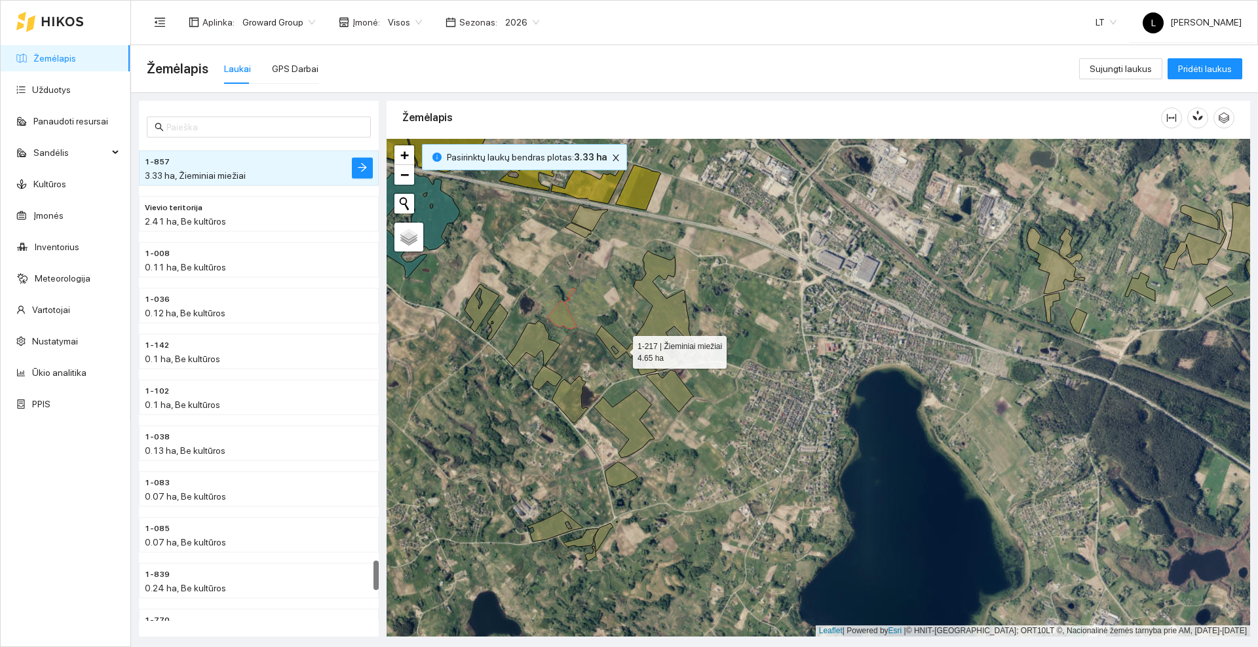
click at [621, 349] on icon at bounding box center [626, 350] width 60 height 49
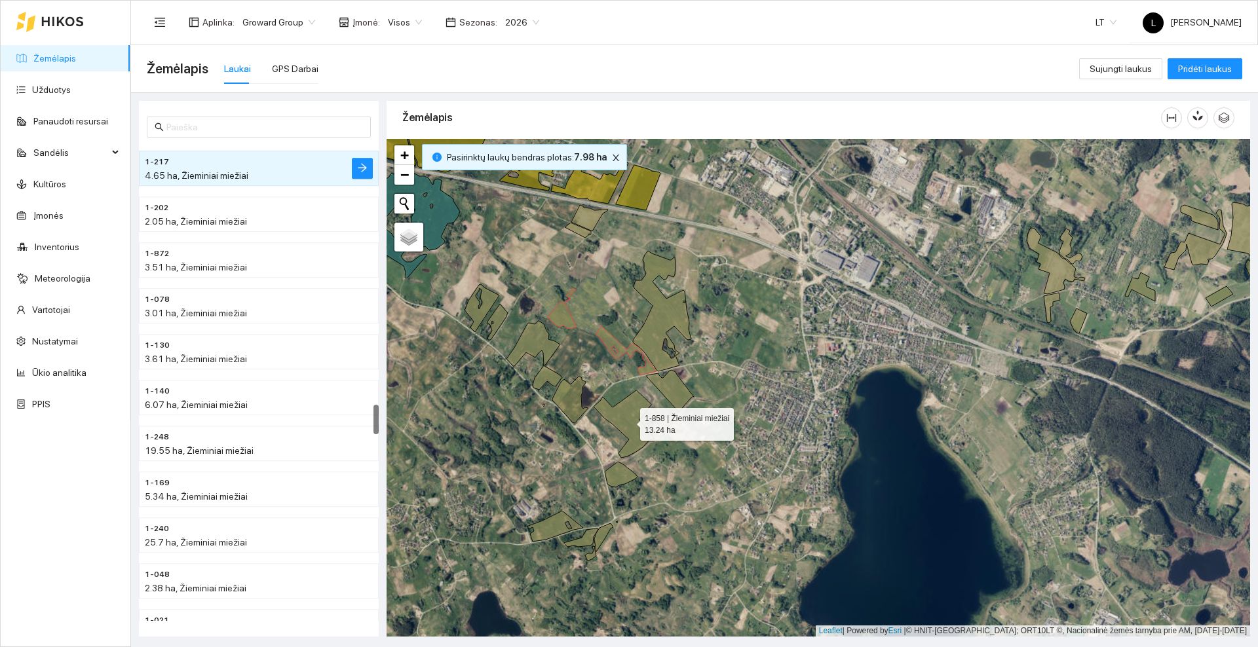
click at [633, 418] on icon at bounding box center [623, 423] width 61 height 67
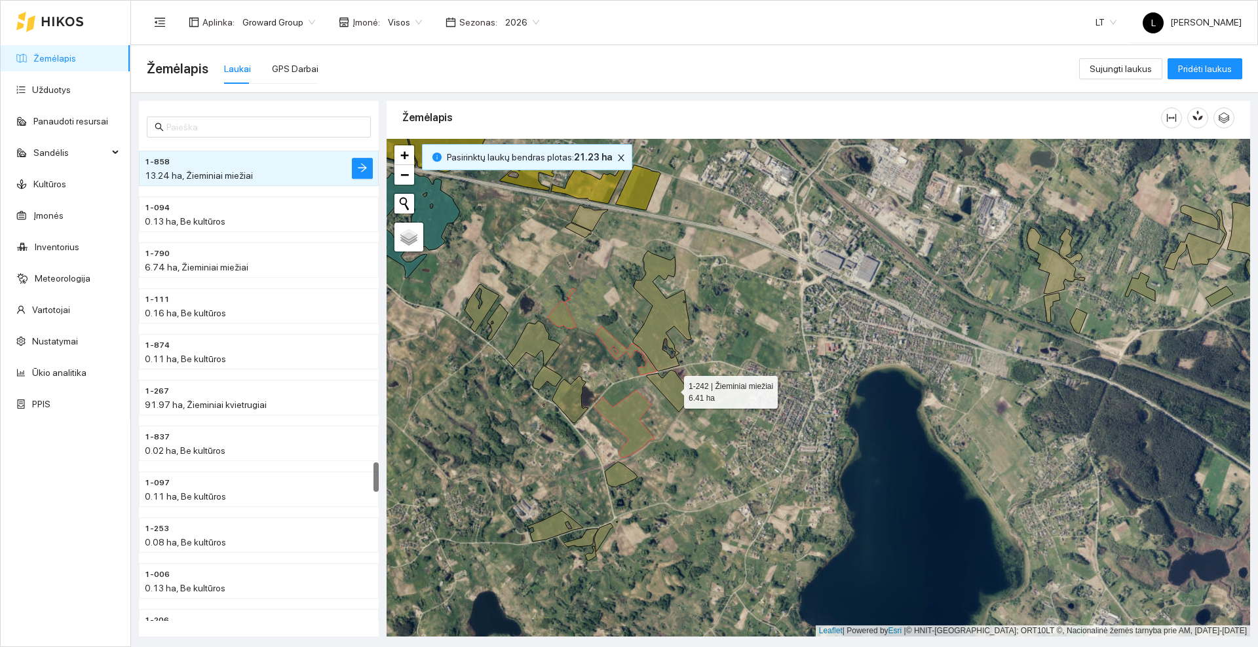
click at [664, 388] on icon at bounding box center [670, 391] width 47 height 42
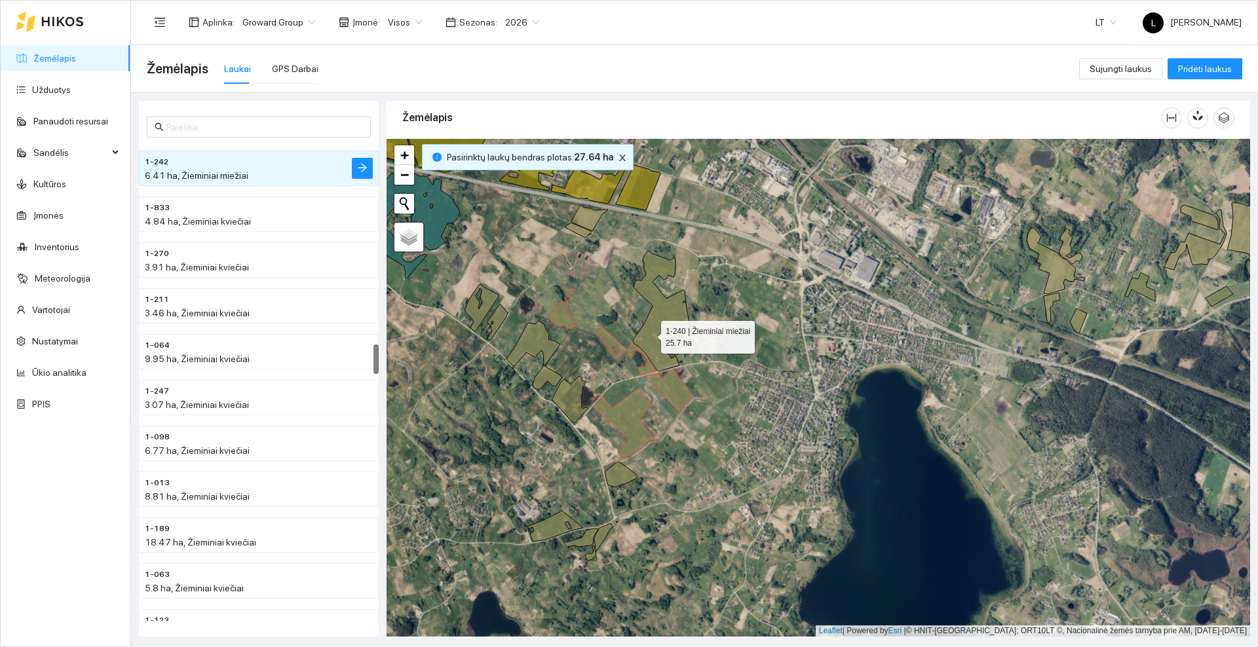
click at [649, 334] on icon at bounding box center [662, 311] width 58 height 121
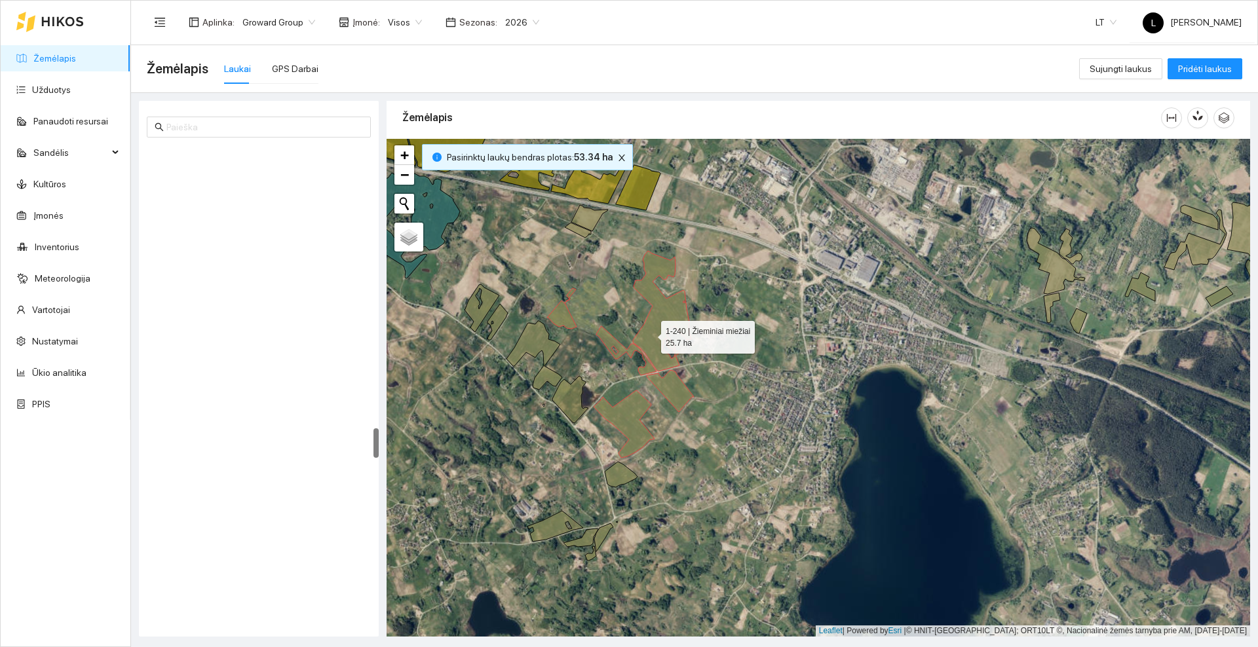
scroll to position [4488, 0]
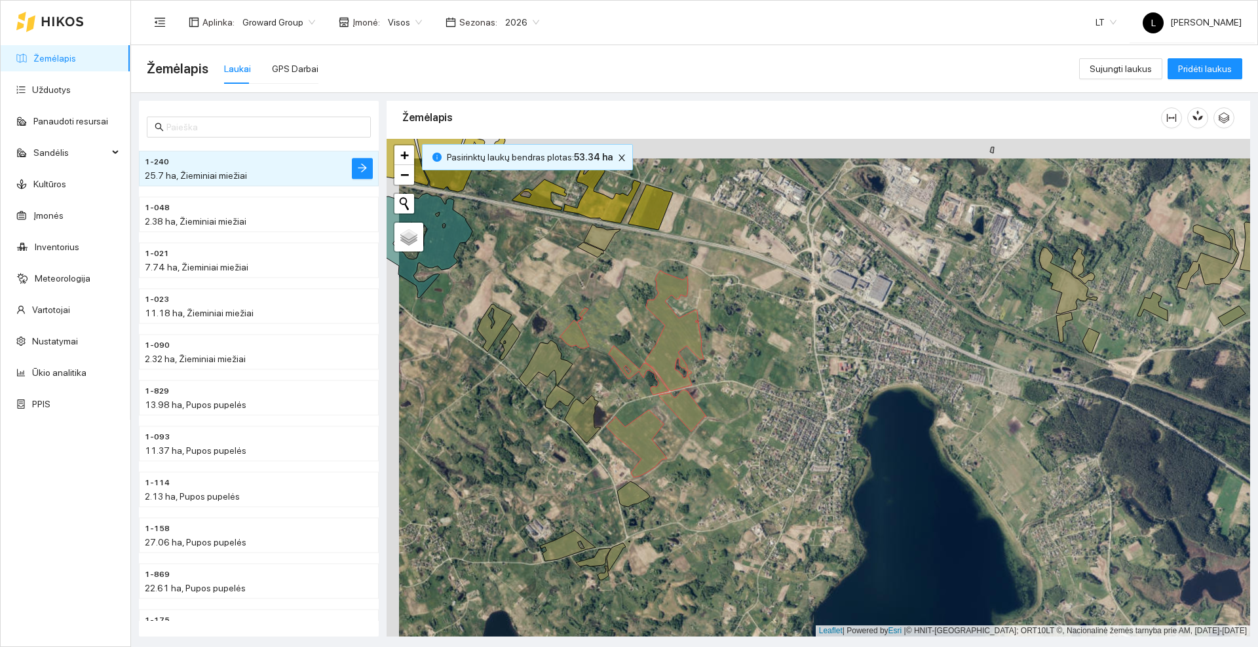
drag, startPoint x: 735, startPoint y: 386, endPoint x: 753, endPoint y: 411, distance: 31.4
click at [753, 411] on div at bounding box center [817, 388] width 863 height 498
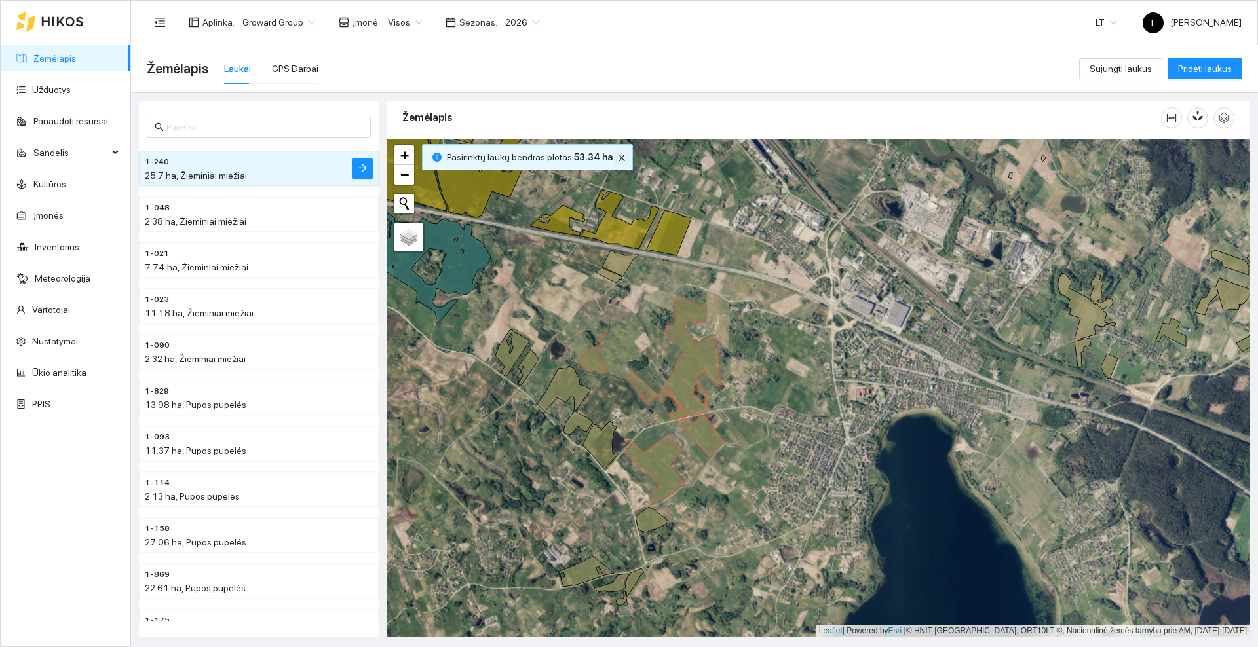
click at [617, 158] on icon "close" at bounding box center [621, 157] width 9 height 9
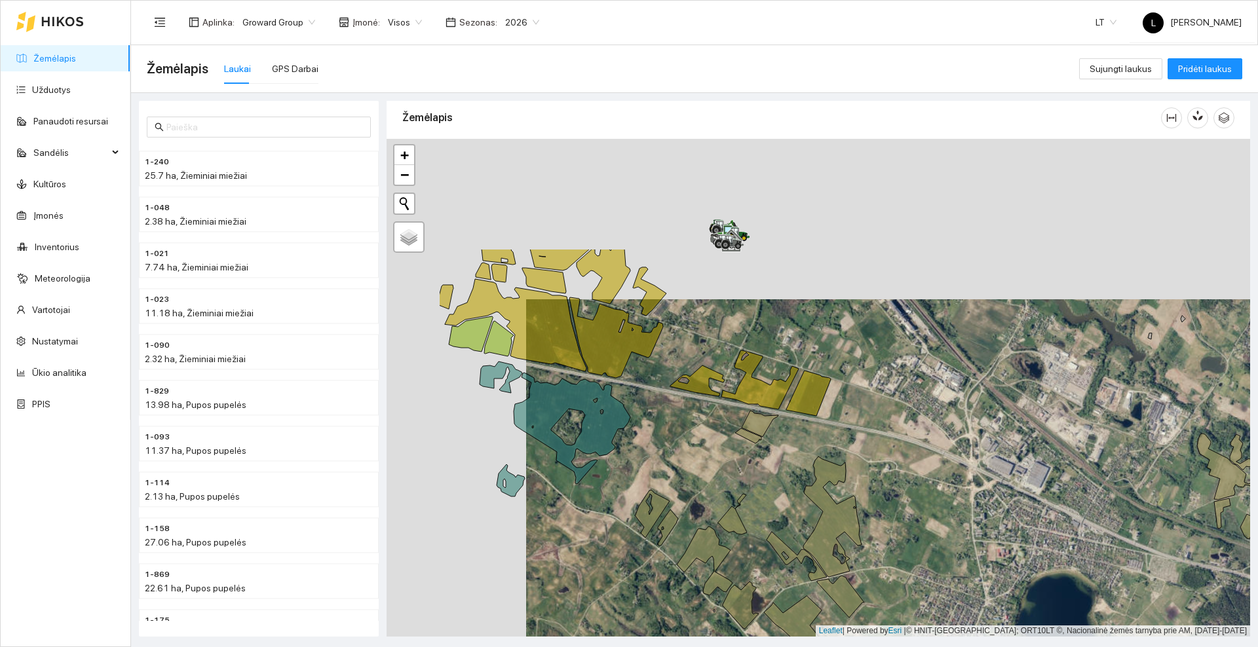
drag, startPoint x: 527, startPoint y: 269, endPoint x: 675, endPoint y: 419, distance: 209.8
click at [687, 455] on div at bounding box center [817, 388] width 863 height 498
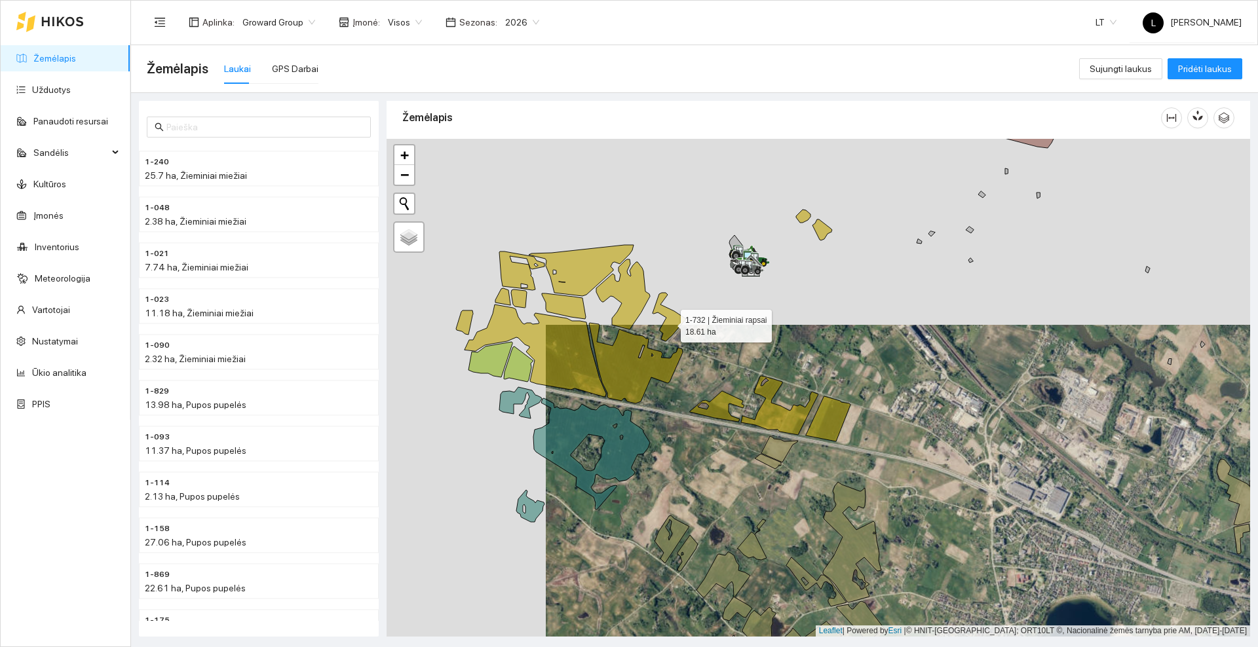
click at [669, 323] on icon at bounding box center [641, 300] width 90 height 82
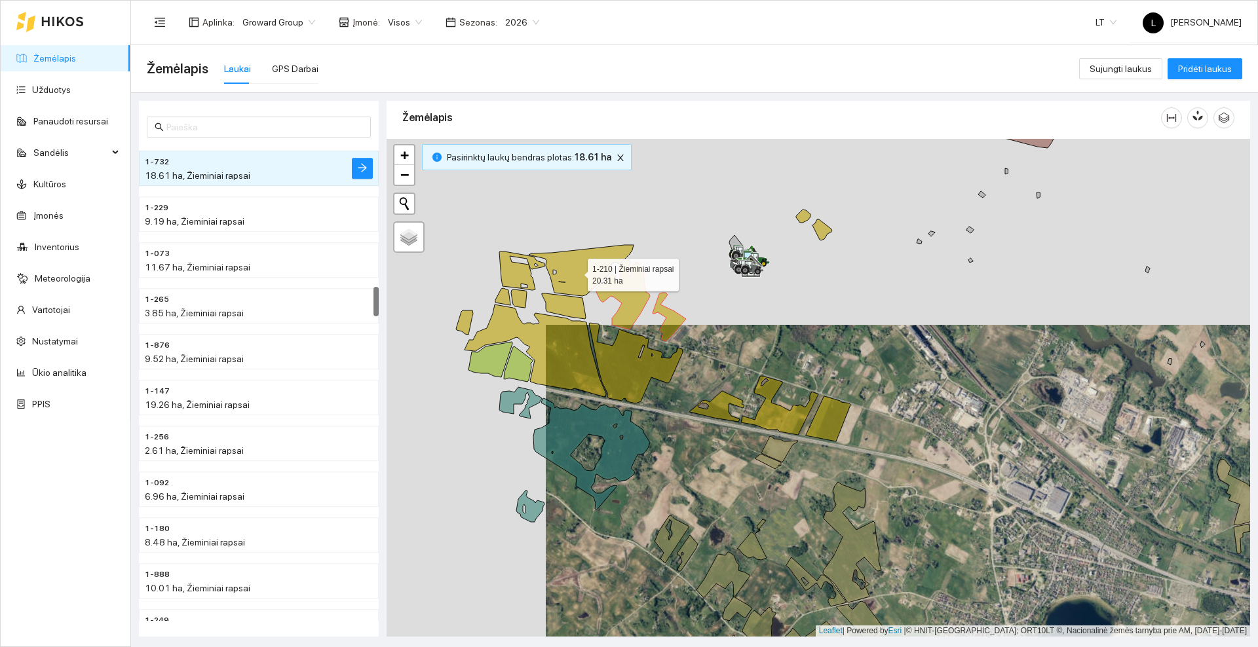
click at [576, 272] on icon at bounding box center [581, 270] width 105 height 51
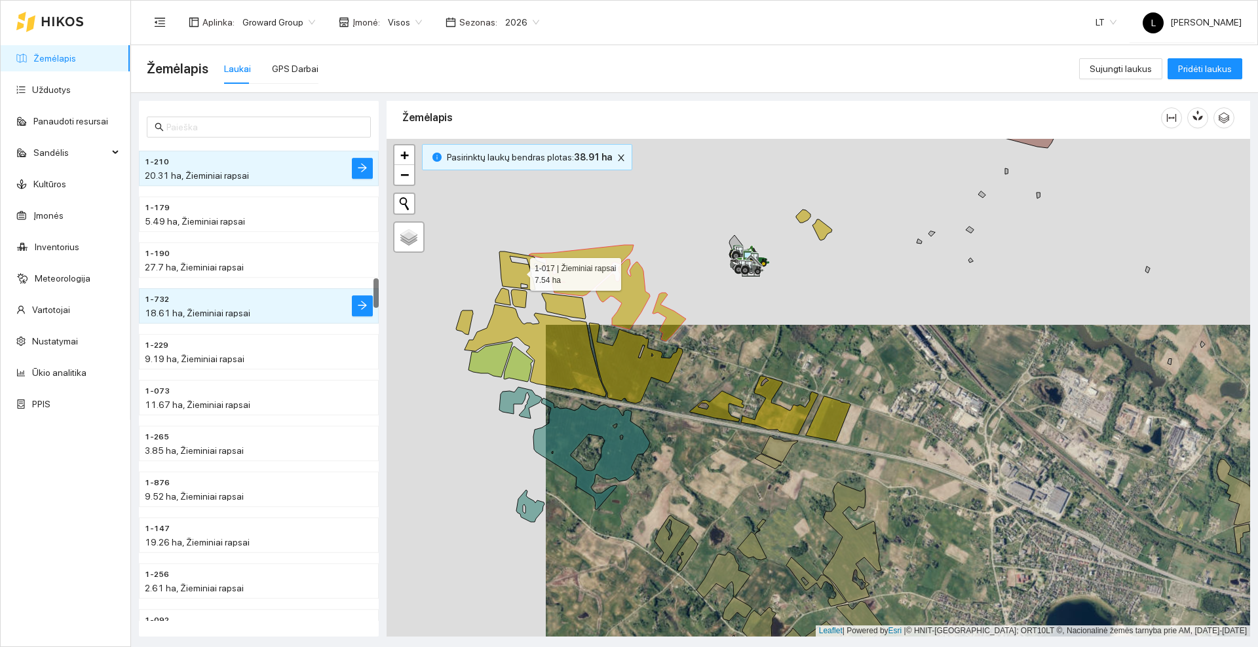
click at [521, 276] on icon at bounding box center [521, 271] width 45 height 39
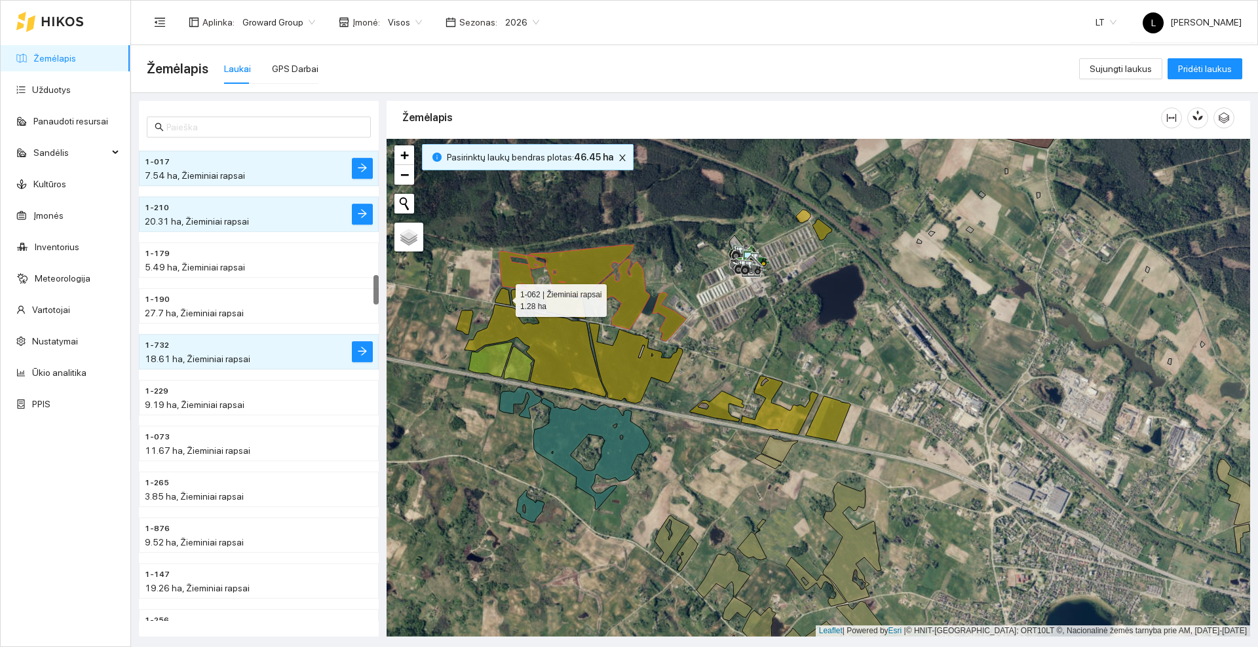
click at [500, 297] on icon at bounding box center [502, 296] width 15 height 17
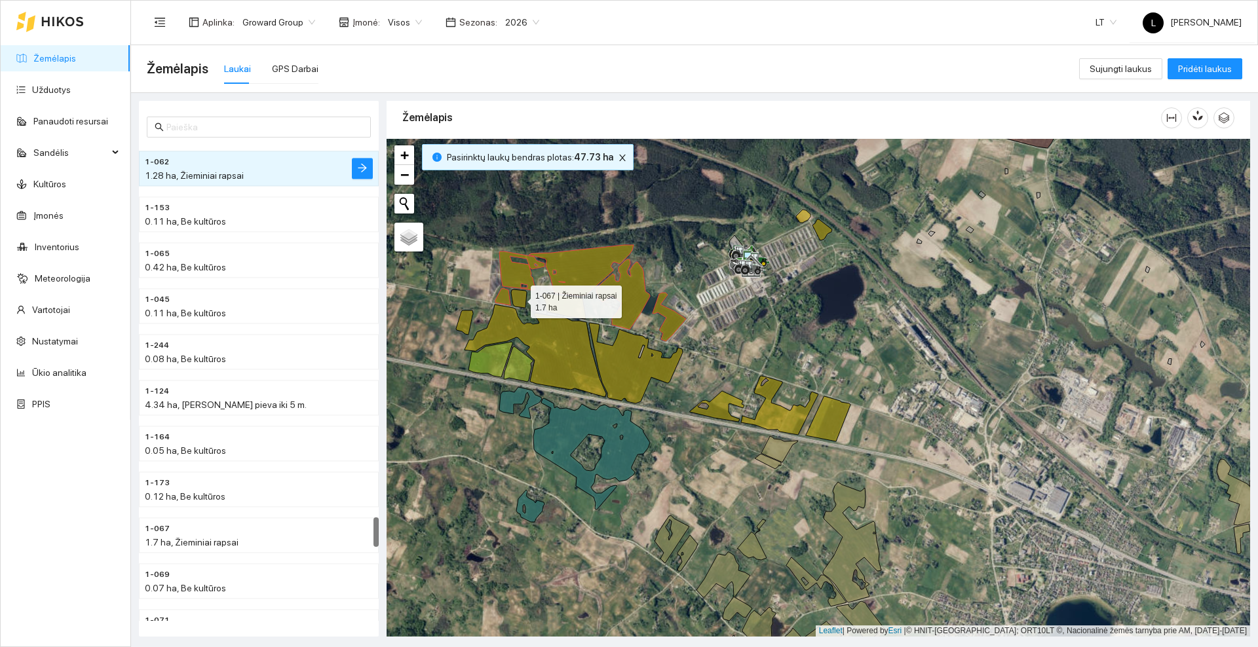
click at [523, 299] on icon at bounding box center [519, 299] width 16 height 18
click at [574, 307] on icon at bounding box center [564, 306] width 44 height 26
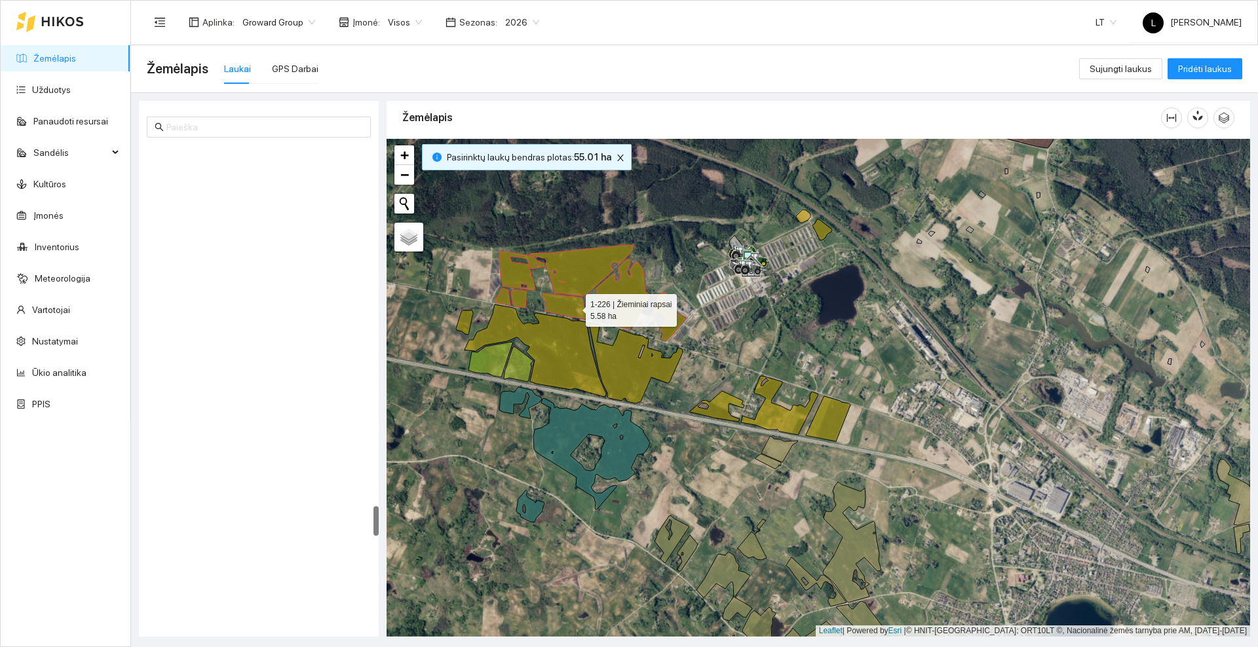
scroll to position [5727, 0]
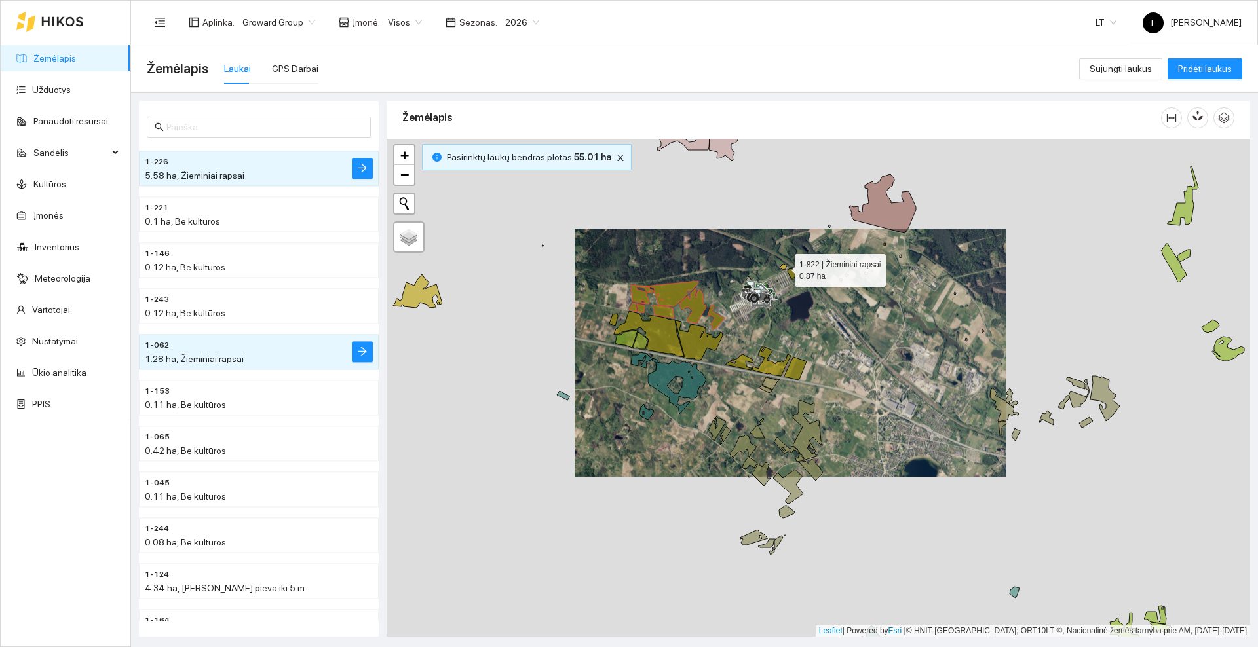
click at [785, 269] on icon at bounding box center [782, 267] width 7 height 6
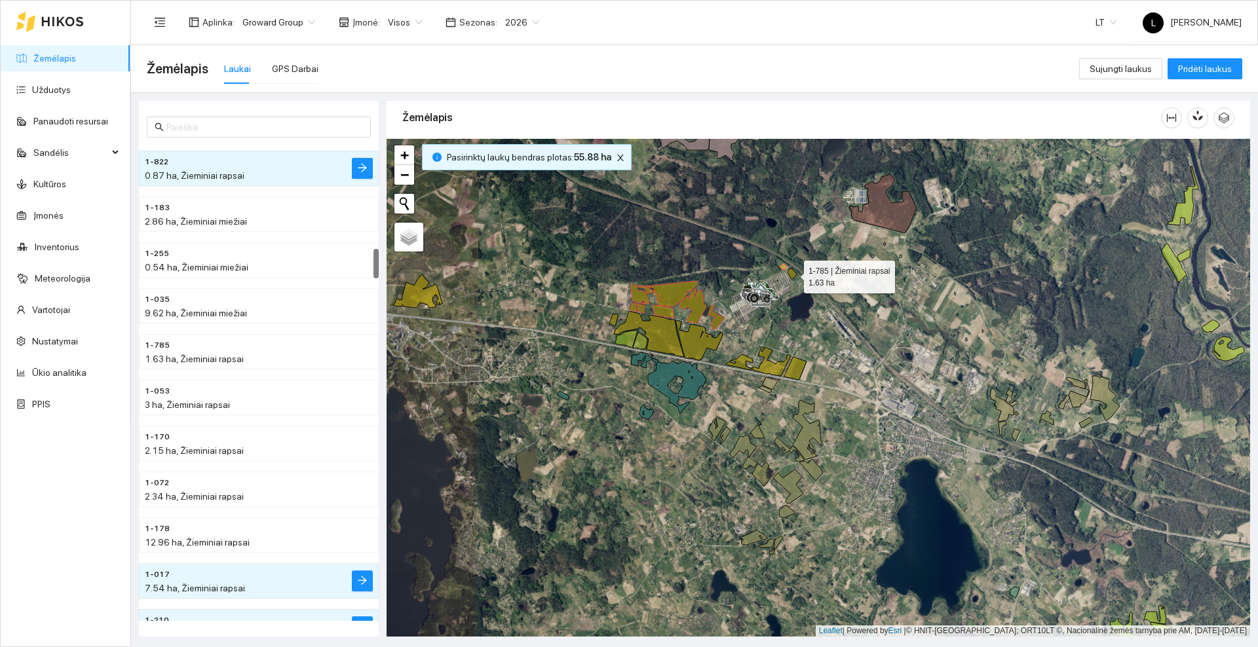
click at [791, 273] on icon at bounding box center [792, 274] width 10 height 10
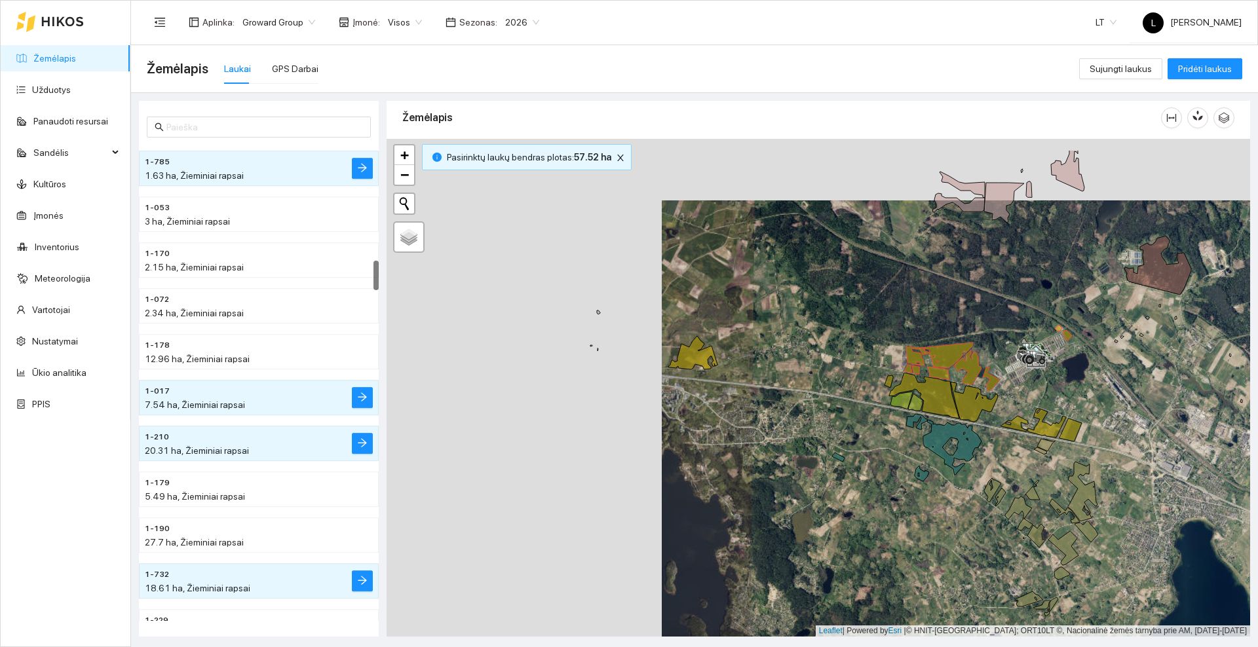
drag, startPoint x: 730, startPoint y: 436, endPoint x: 831, endPoint y: 449, distance: 101.6
click at [831, 449] on div at bounding box center [817, 388] width 863 height 498
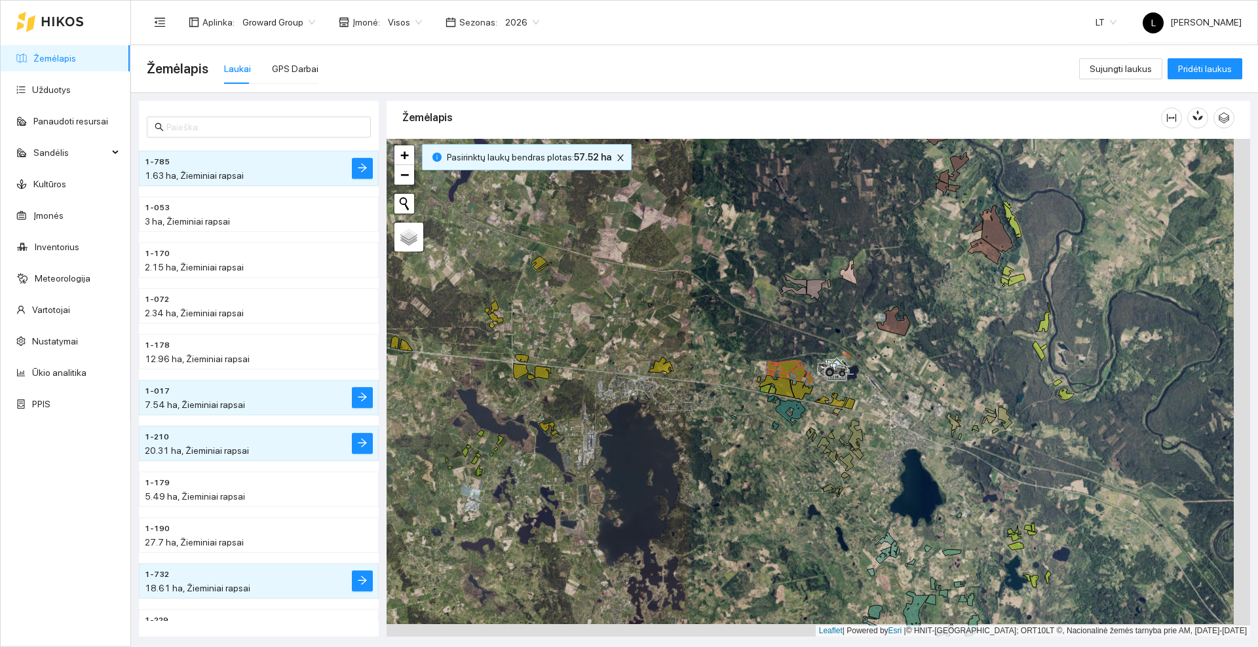
drag, startPoint x: 768, startPoint y: 446, endPoint x: 706, endPoint y: 413, distance: 70.0
click at [706, 413] on div at bounding box center [817, 388] width 863 height 498
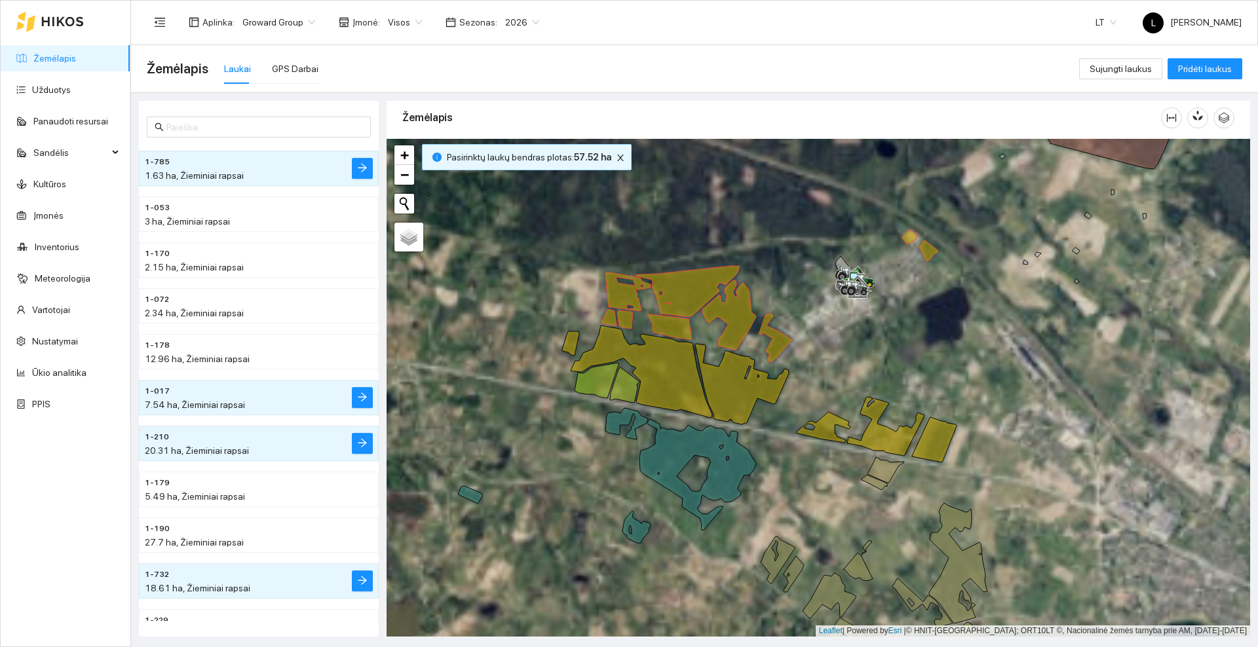
drag, startPoint x: 991, startPoint y: 347, endPoint x: 950, endPoint y: 343, distance: 40.8
click at [950, 343] on div at bounding box center [817, 388] width 863 height 498
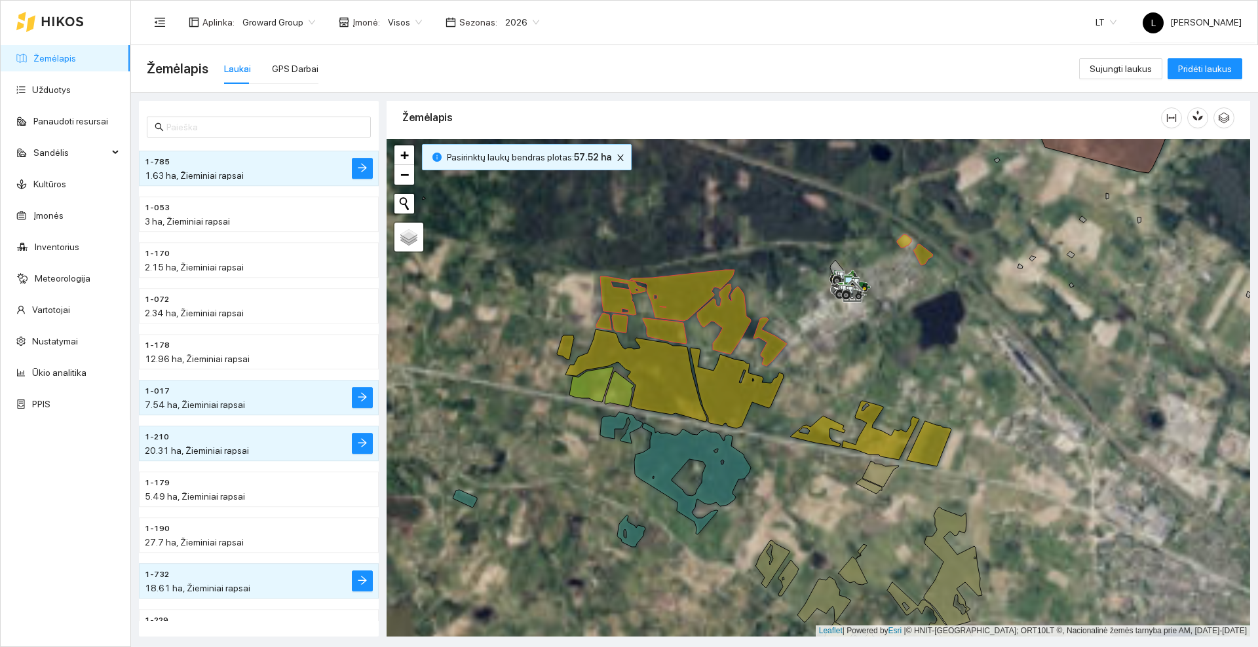
drag, startPoint x: 947, startPoint y: 341, endPoint x: 931, endPoint y: 359, distance: 23.7
click at [931, 359] on div at bounding box center [817, 388] width 863 height 498
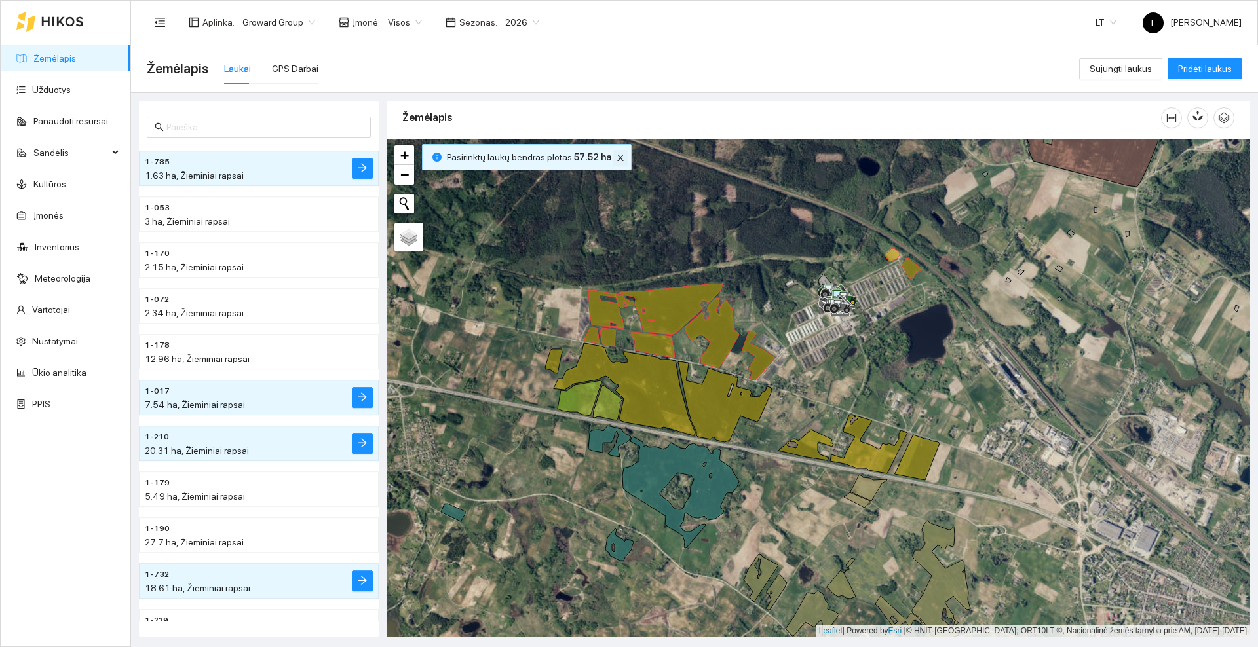
click at [616, 157] on icon "close" at bounding box center [620, 157] width 9 height 9
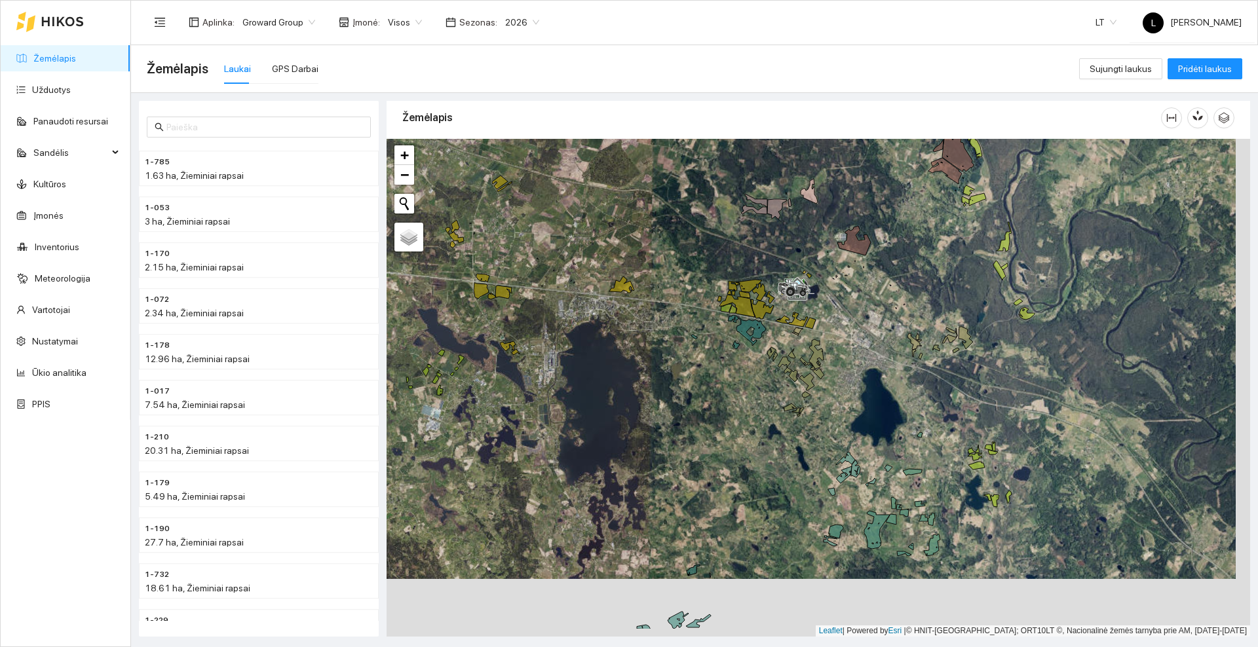
drag, startPoint x: 854, startPoint y: 422, endPoint x: 840, endPoint y: 365, distance: 58.8
click at [840, 365] on div at bounding box center [817, 388] width 863 height 498
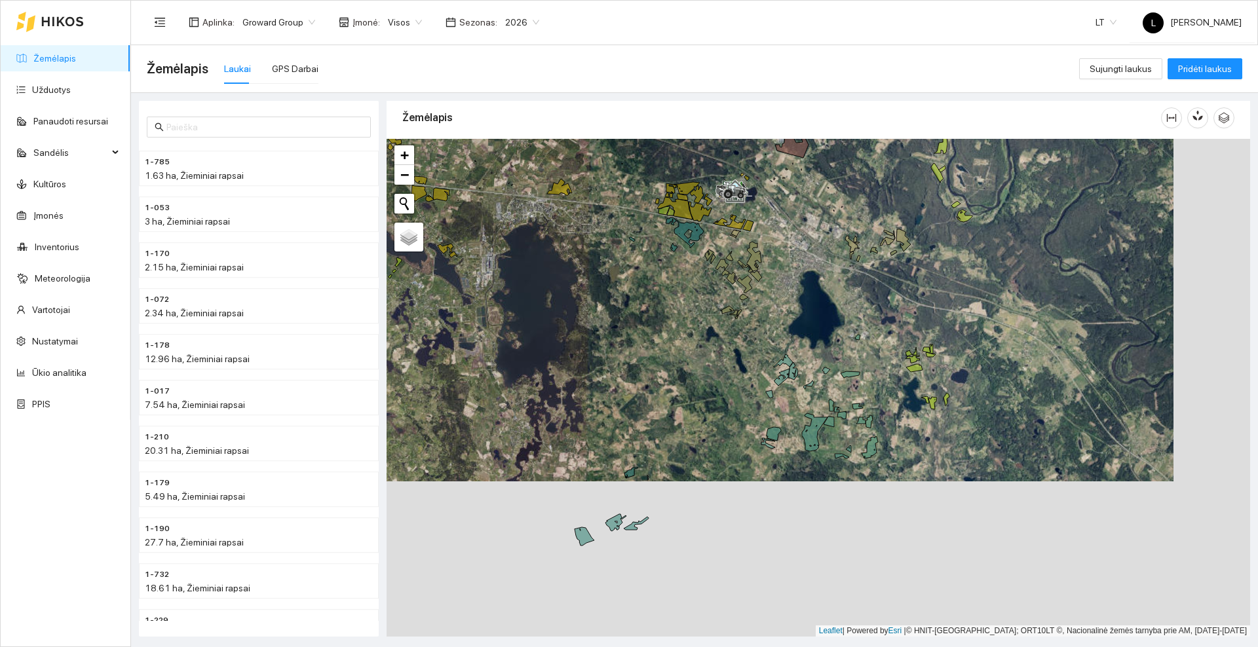
drag, startPoint x: 861, startPoint y: 433, endPoint x: 799, endPoint y: 335, distance: 115.7
click at [799, 335] on div at bounding box center [817, 388] width 863 height 498
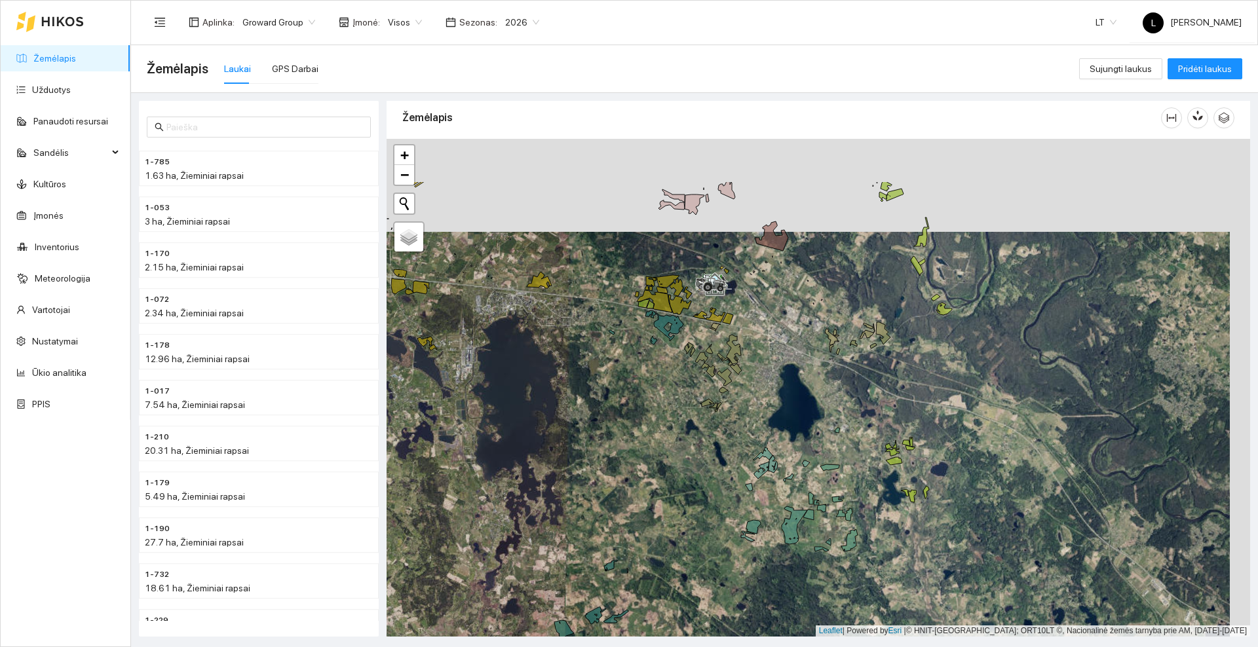
drag, startPoint x: 820, startPoint y: 307, endPoint x: 800, endPoint y: 400, distance: 95.2
click at [800, 400] on div at bounding box center [817, 388] width 863 height 498
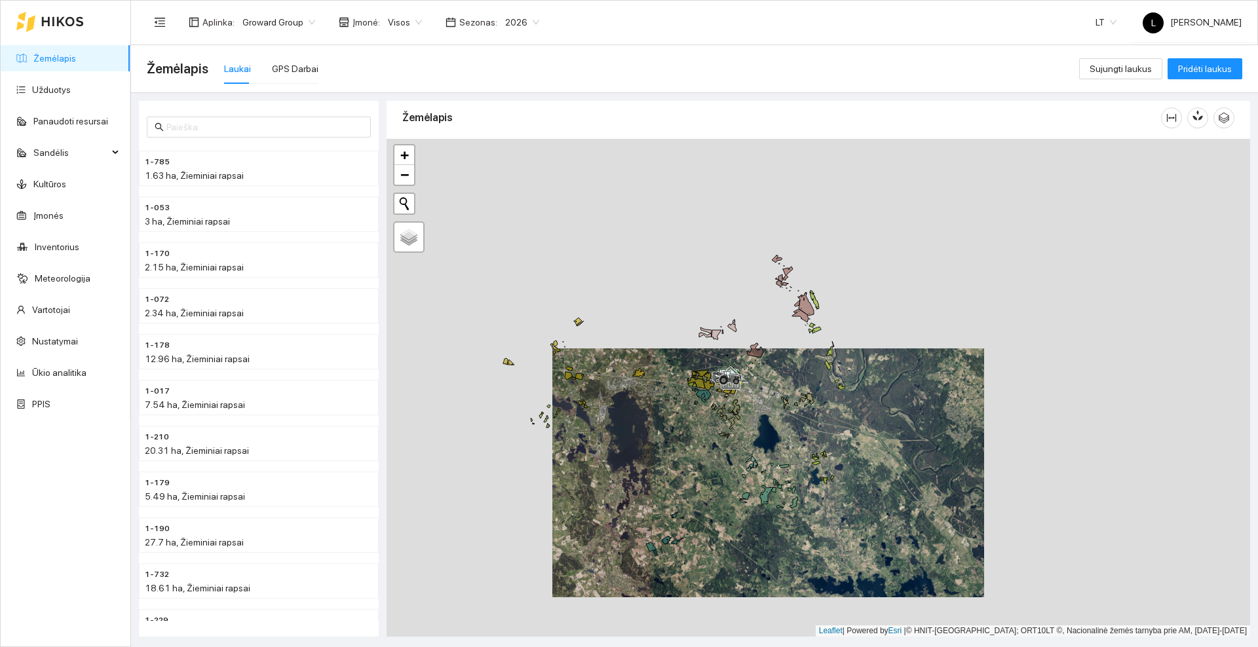
drag, startPoint x: 810, startPoint y: 334, endPoint x: 768, endPoint y: 373, distance: 57.9
click at [768, 373] on div at bounding box center [817, 388] width 863 height 498
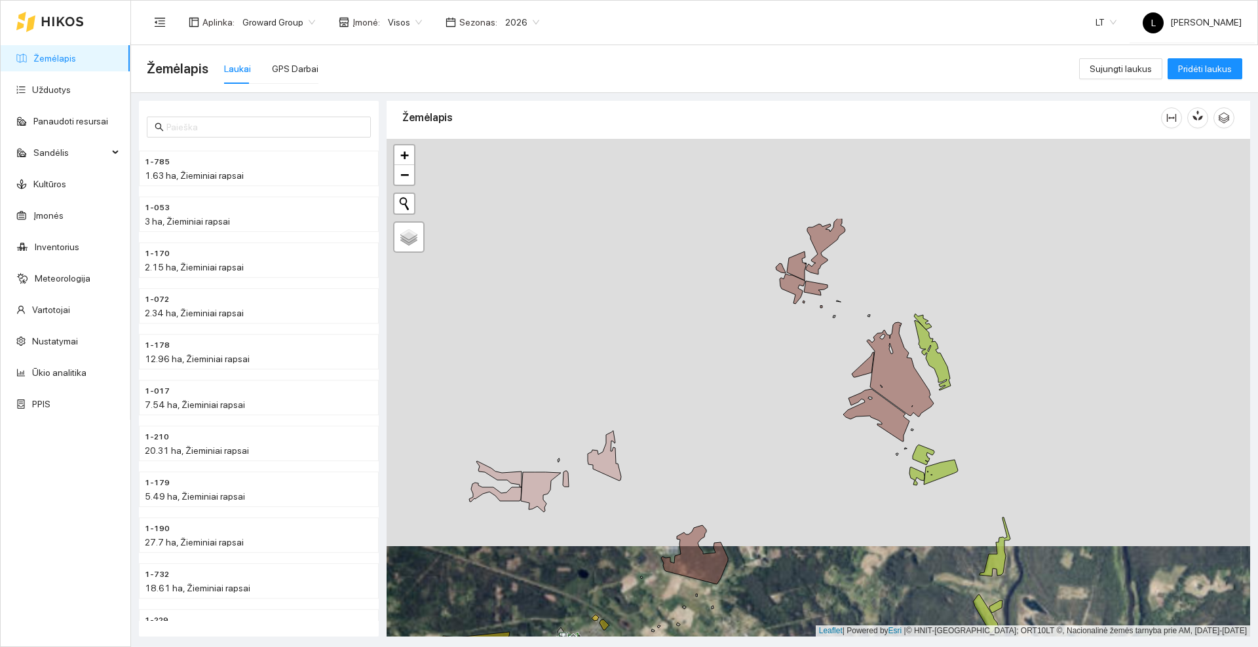
drag, startPoint x: 741, startPoint y: 282, endPoint x: 764, endPoint y: 412, distance: 132.3
click at [764, 412] on div at bounding box center [817, 388] width 863 height 498
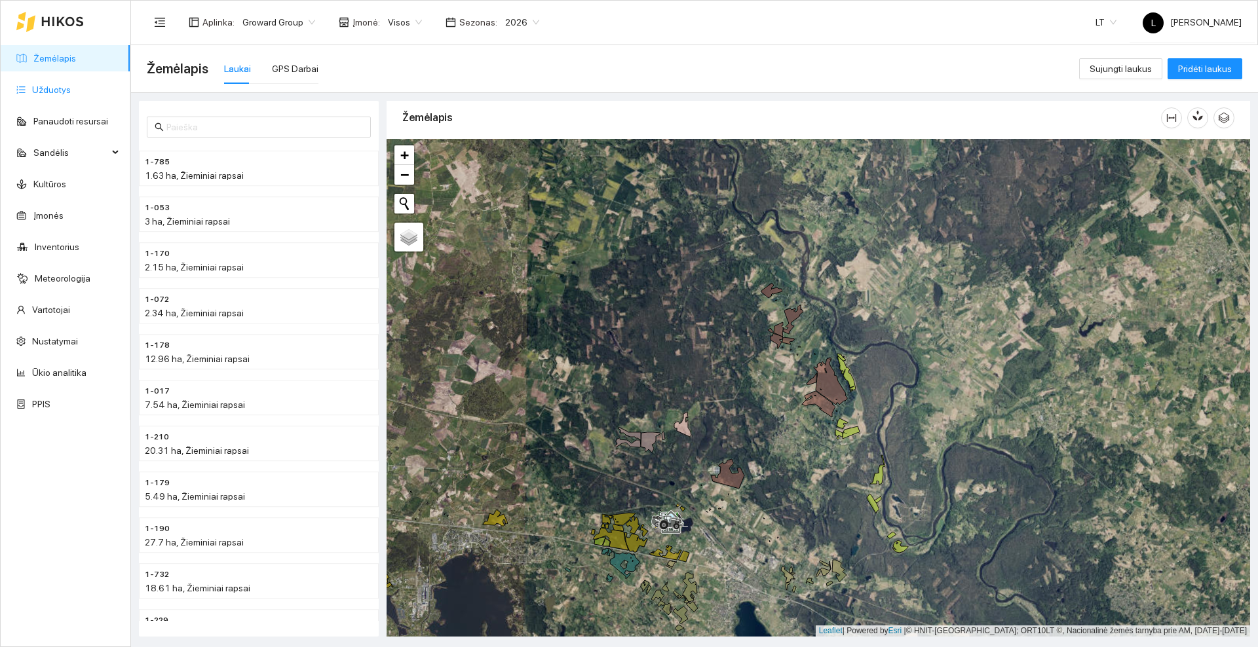
click at [42, 92] on link "Užduotys" at bounding box center [51, 89] width 39 height 10
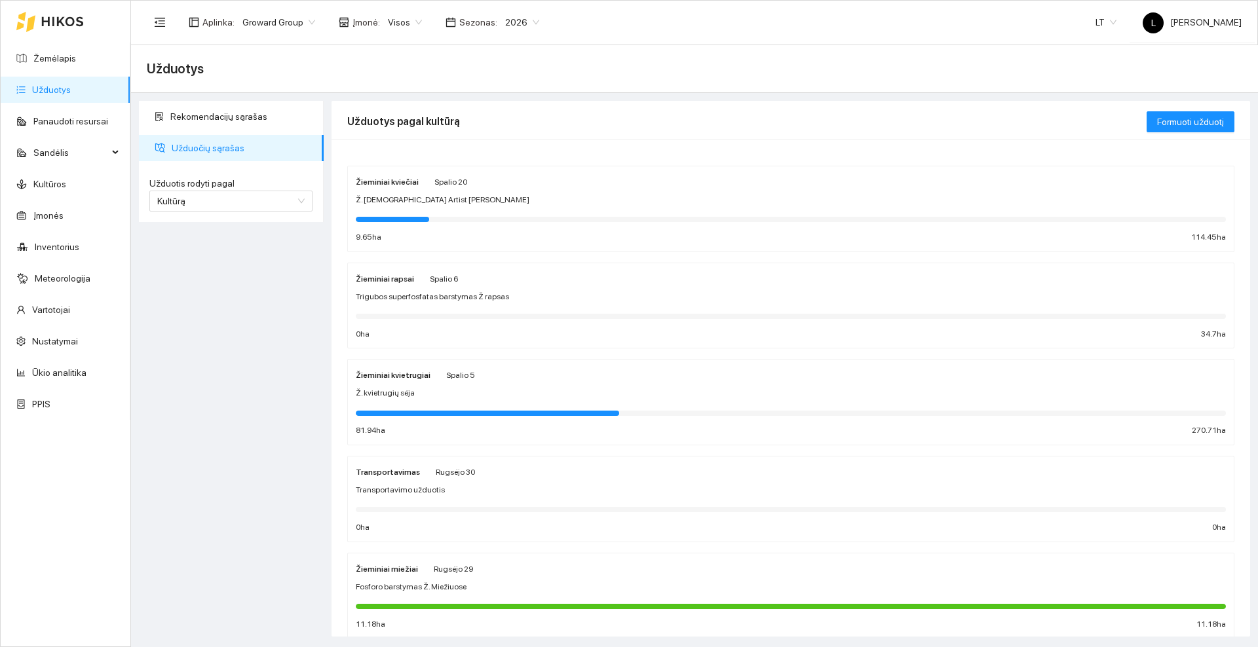
click at [521, 293] on div "Trigubos superfosfatas barstymas Ž rapsas" at bounding box center [791, 297] width 870 height 12
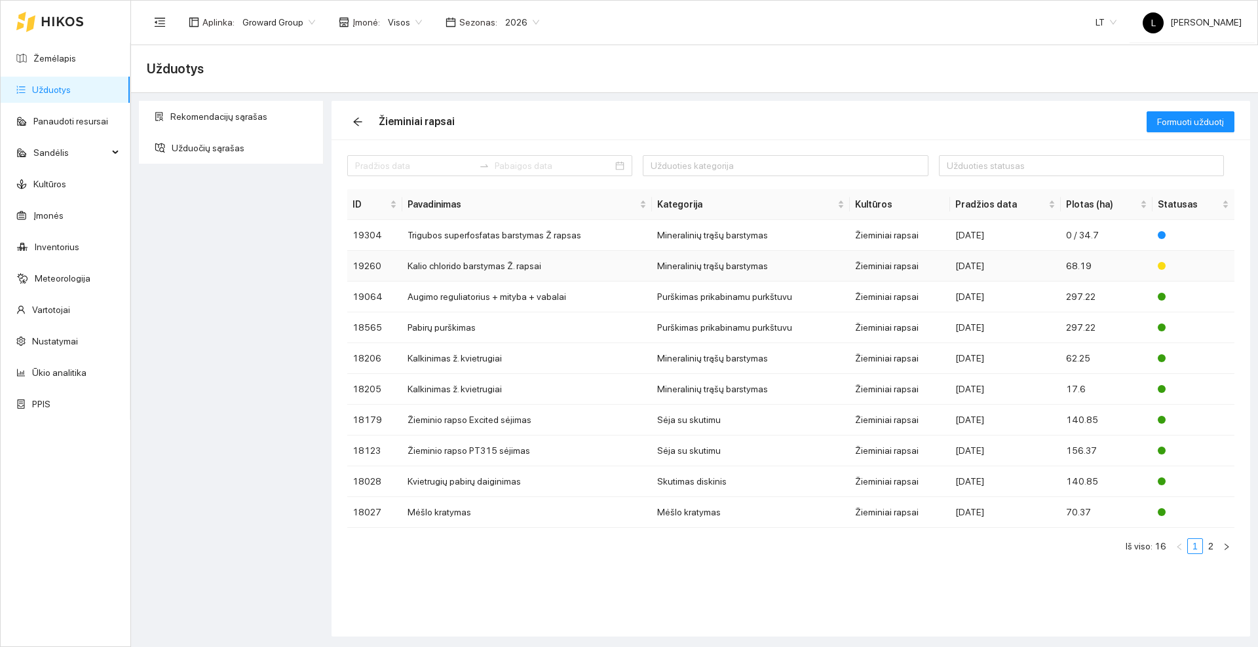
click at [484, 272] on td "Kalio chlorido barstymas Ž. rapsai" at bounding box center [527, 266] width 250 height 31
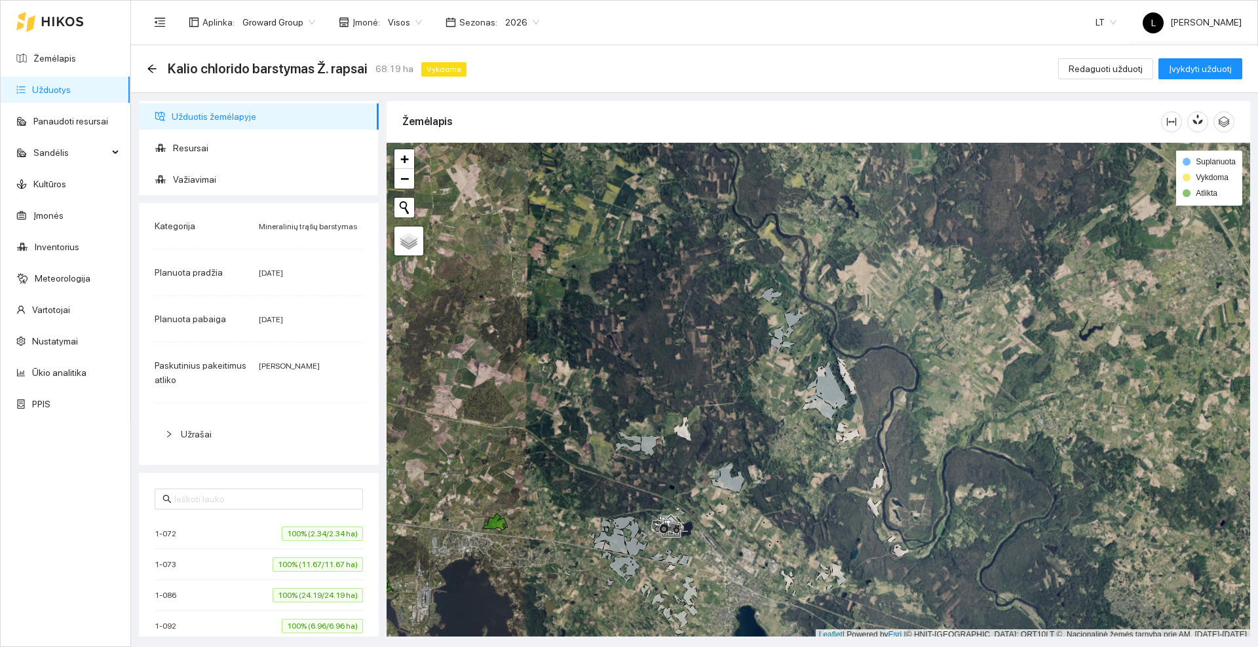
scroll to position [4, 0]
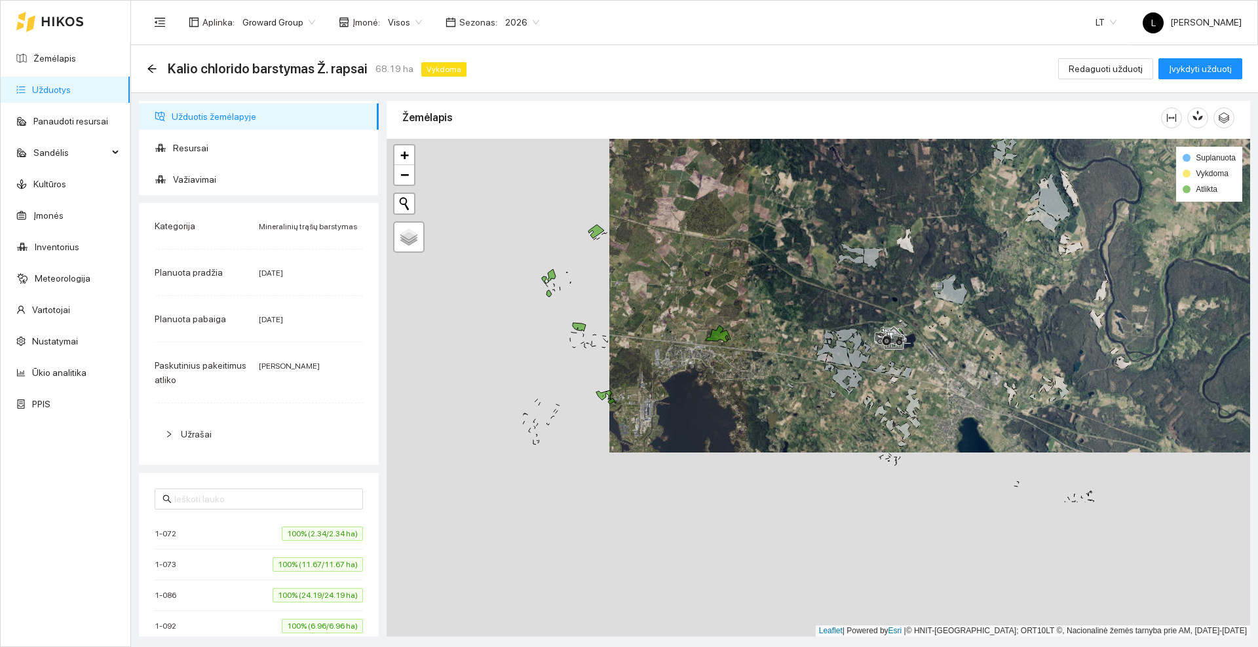
drag, startPoint x: 498, startPoint y: 409, endPoint x: 822, endPoint y: 186, distance: 393.7
click at [822, 186] on div at bounding box center [817, 388] width 863 height 498
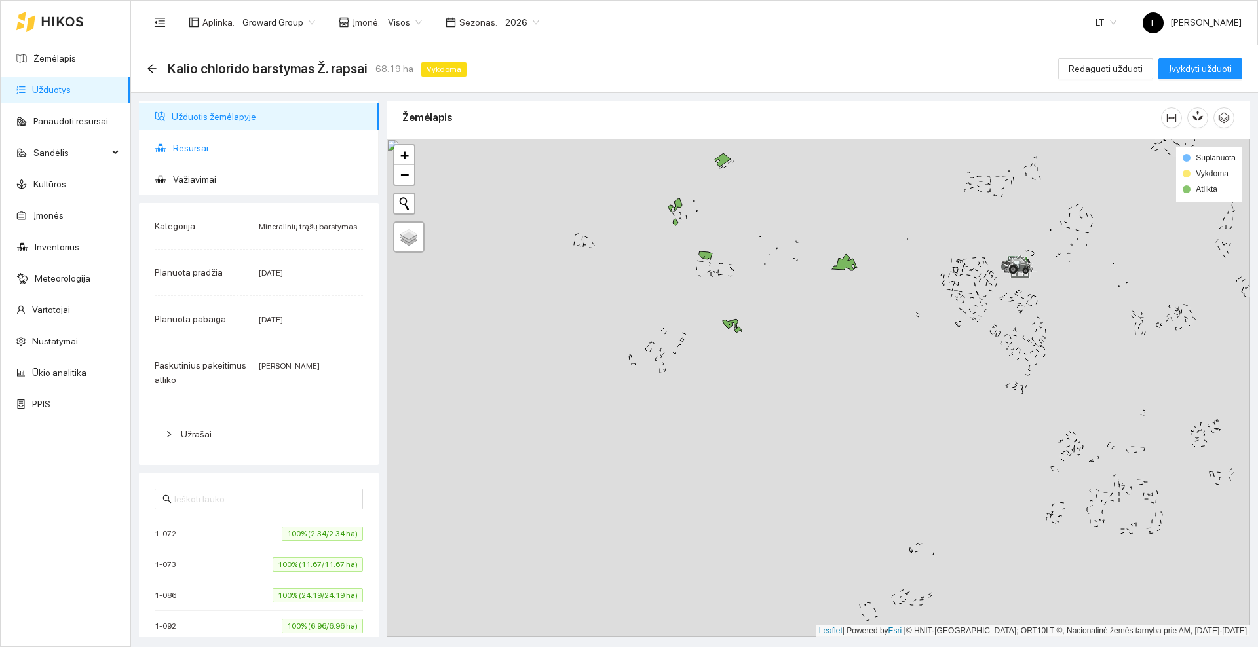
click at [217, 149] on span "Resursai" at bounding box center [270, 148] width 195 height 26
